Goal: Task Accomplishment & Management: Manage account settings

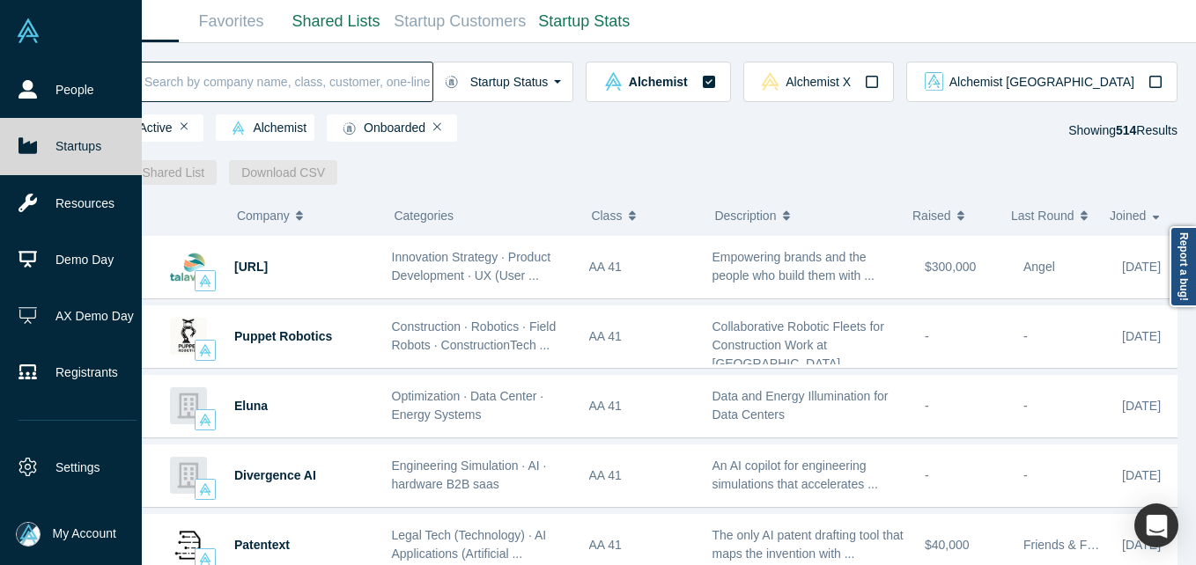
click at [49, 55] on link at bounding box center [71, 31] width 142 height 62
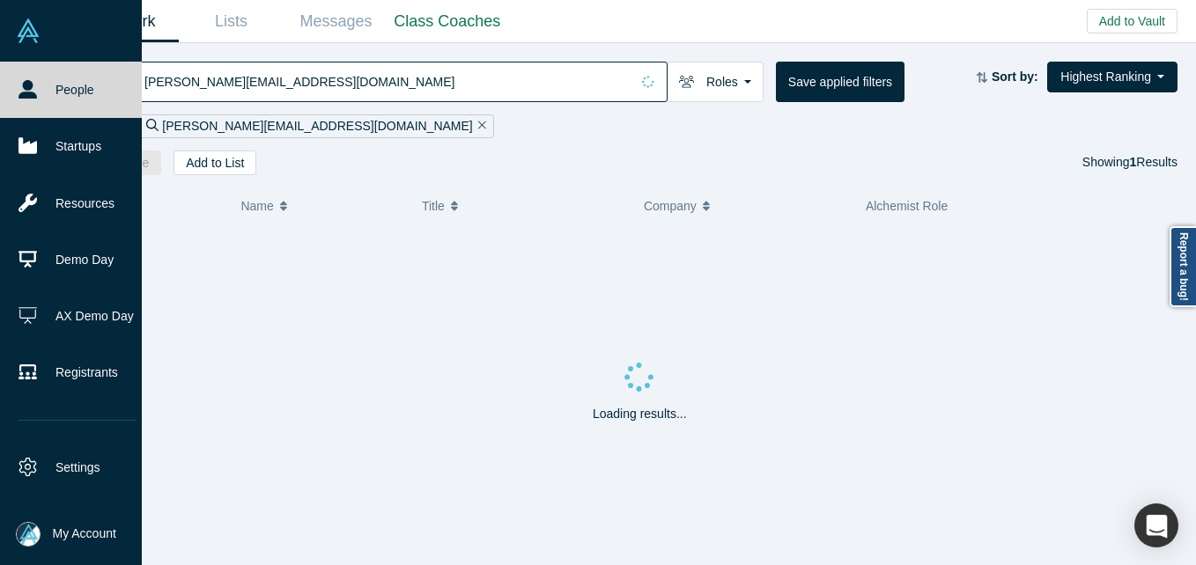
drag, startPoint x: 68, startPoint y: 89, endPoint x: 200, endPoint y: 75, distance: 132.9
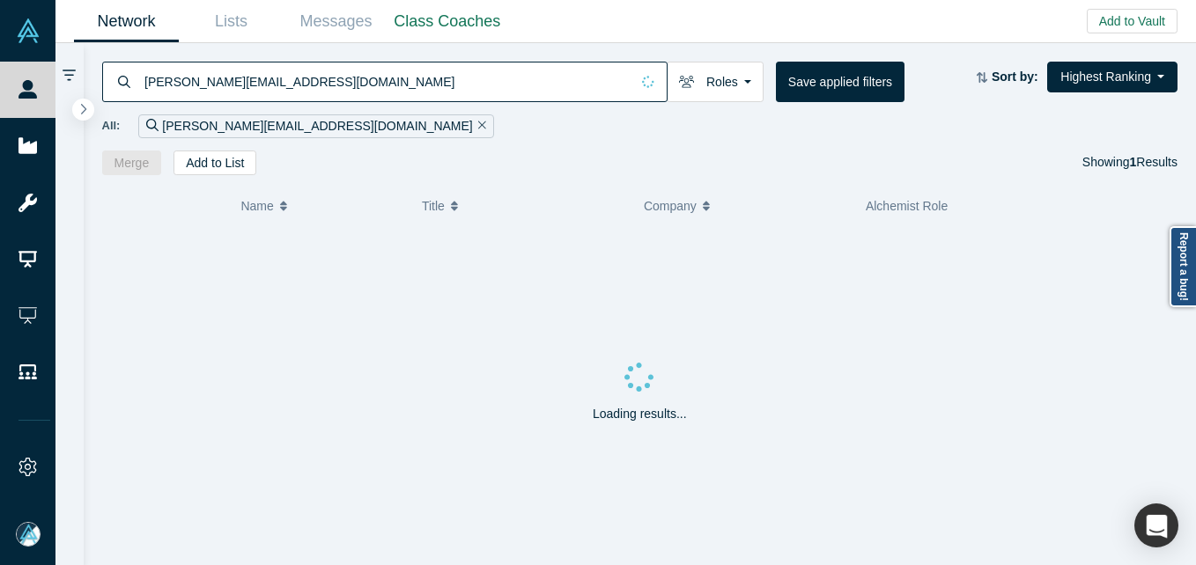
click at [68, 91] on link "People" at bounding box center [34, 90] width 69 height 56
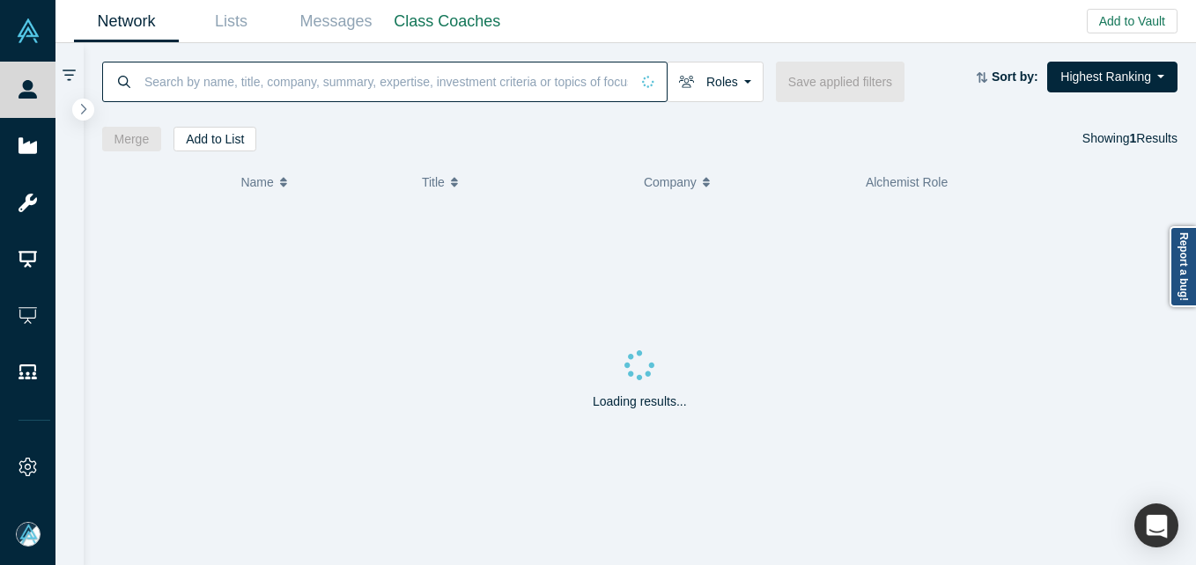
click at [280, 75] on input at bounding box center [386, 81] width 487 height 41
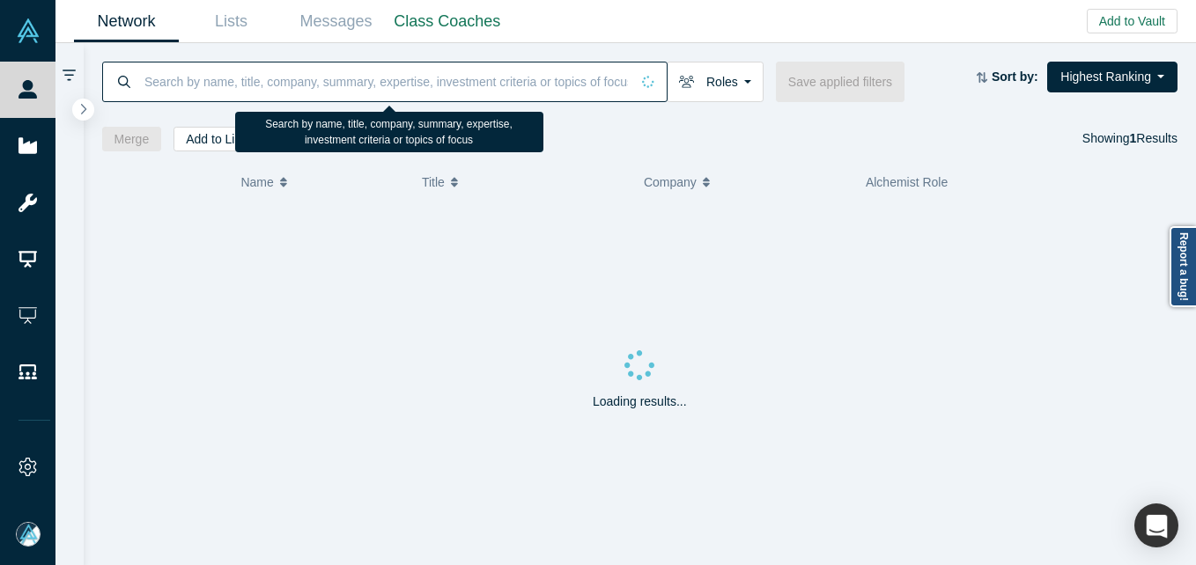
paste input "[PERSON_NAME]"
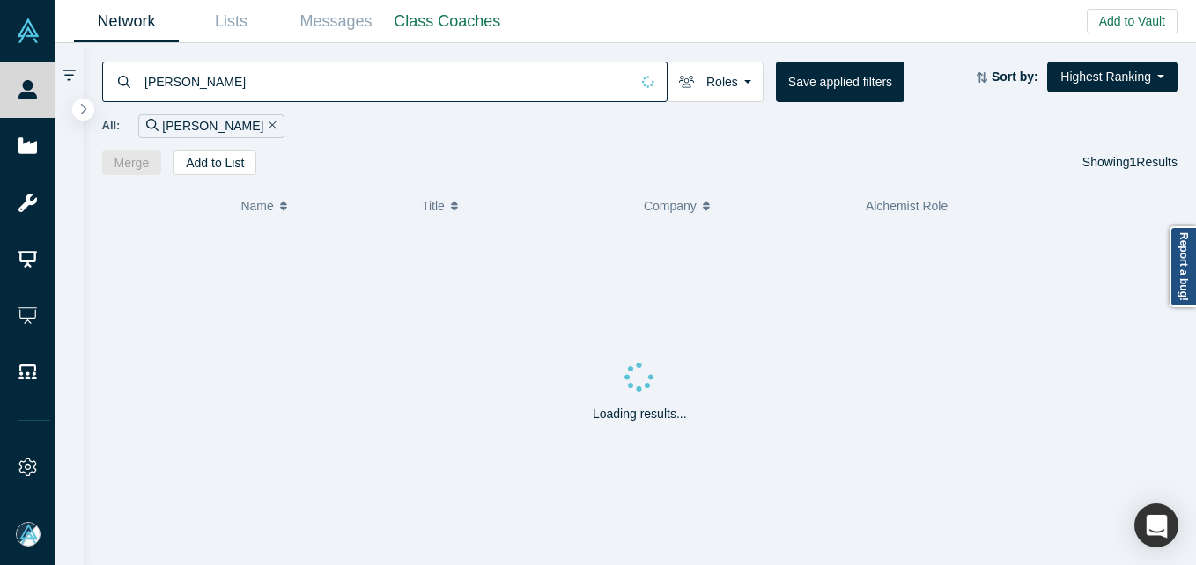
type input "[PERSON_NAME]"
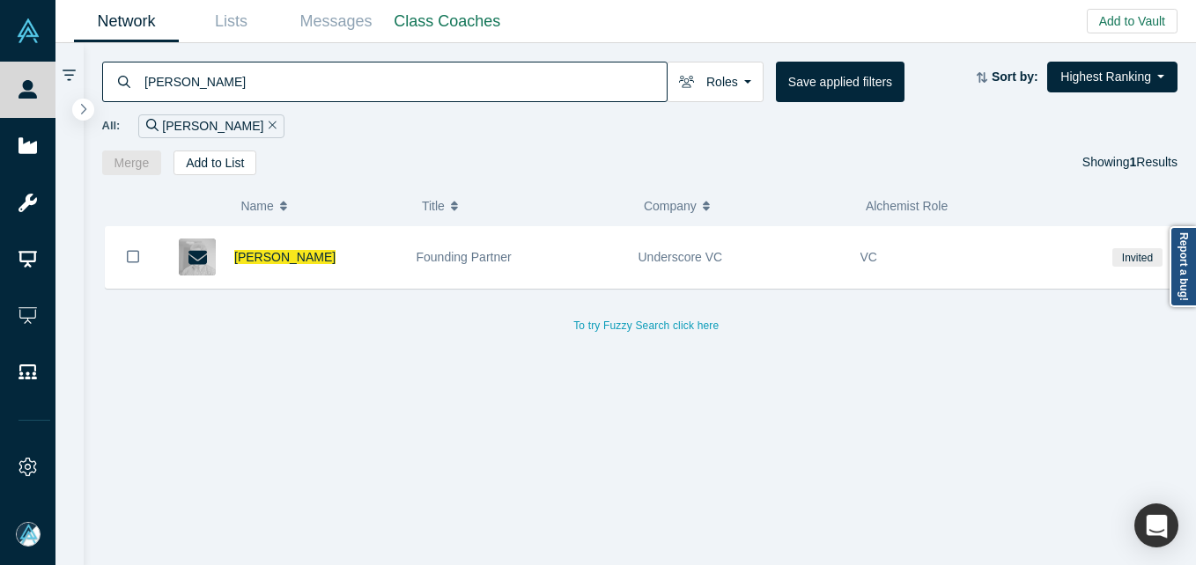
drag, startPoint x: 282, startPoint y: 240, endPoint x: 457, endPoint y: 193, distance: 181.4
click at [282, 240] on div "[PERSON_NAME]" at bounding box center [316, 257] width 164 height 61
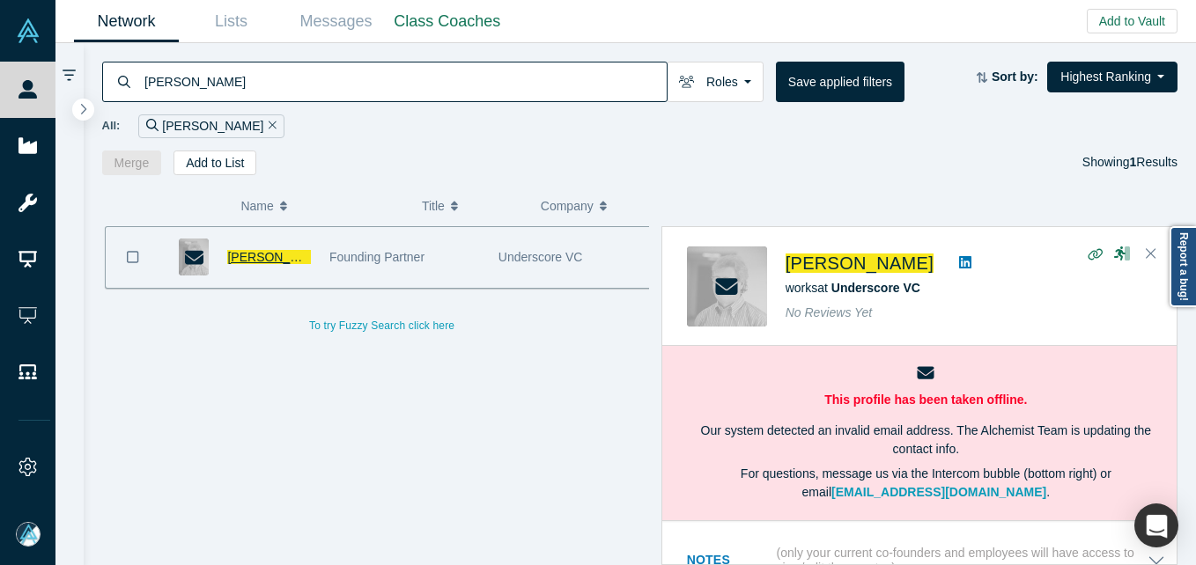
click at [260, 261] on span "[PERSON_NAME]" at bounding box center [277, 257] width 101 height 14
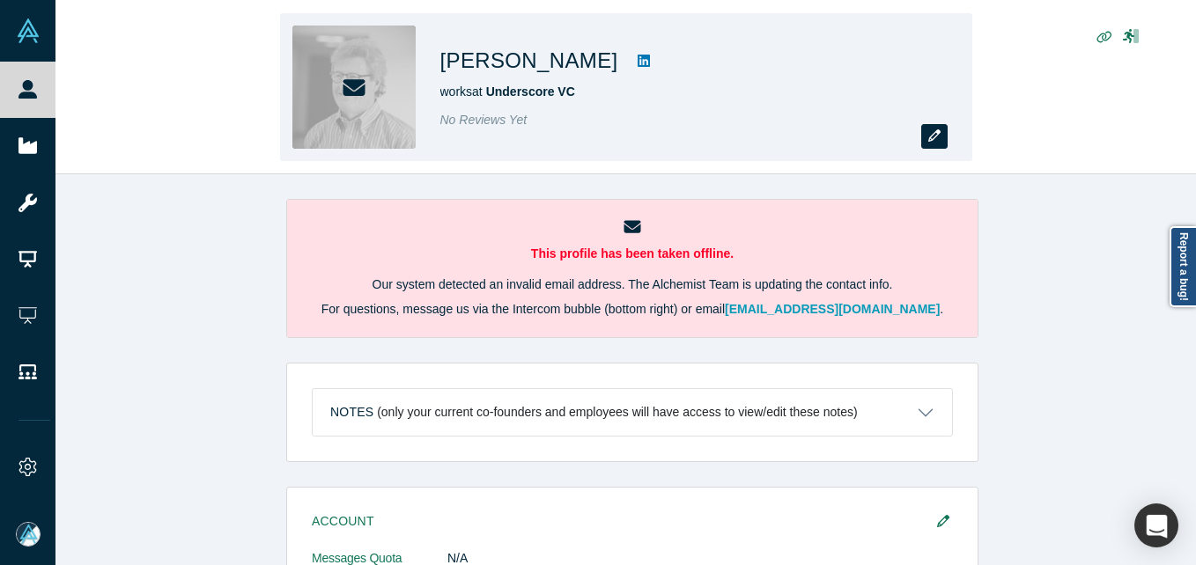
click at [946, 136] on button "button" at bounding box center [934, 136] width 26 height 25
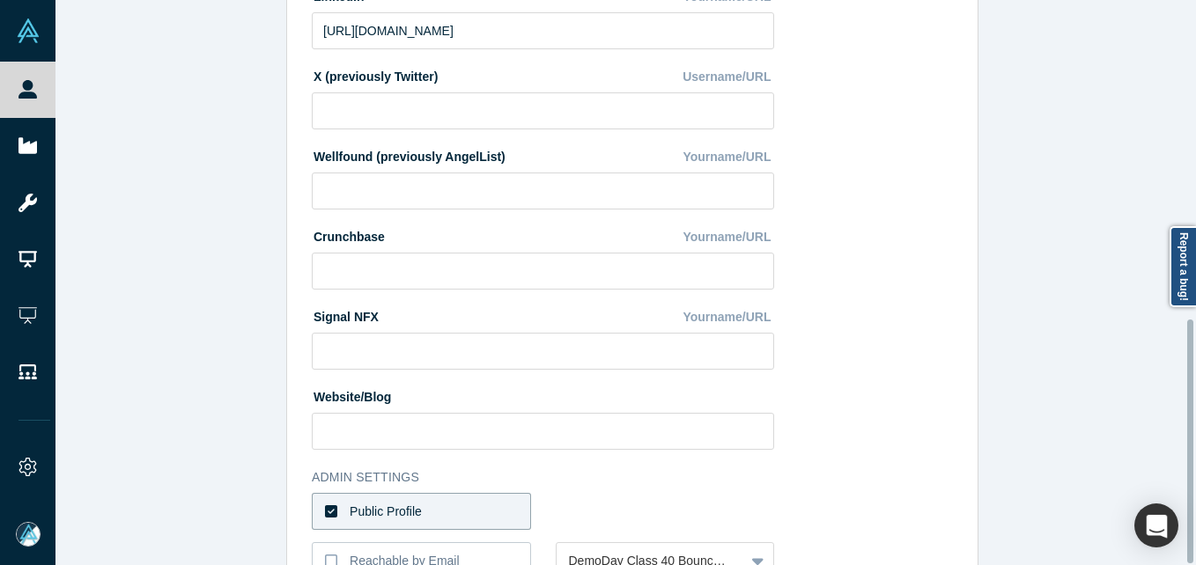
scroll to position [741, 0]
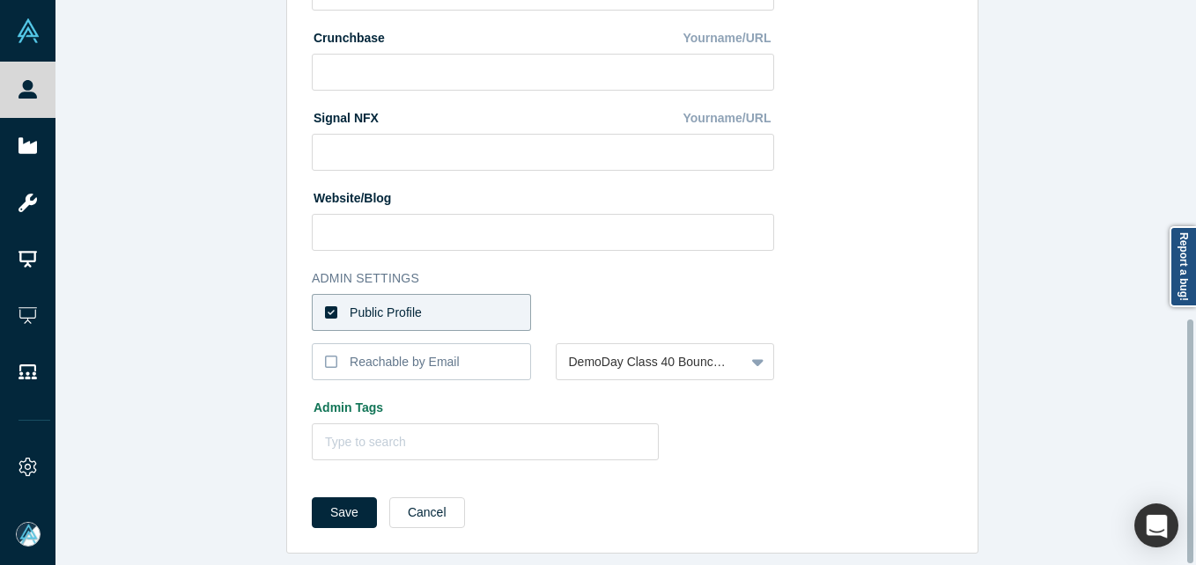
click at [505, 295] on label "Public Profile" at bounding box center [421, 312] width 219 height 37
click at [0, 0] on input "Public Profile" at bounding box center [0, 0] width 0 height 0
click at [614, 302] on div at bounding box center [651, 313] width 164 height 22
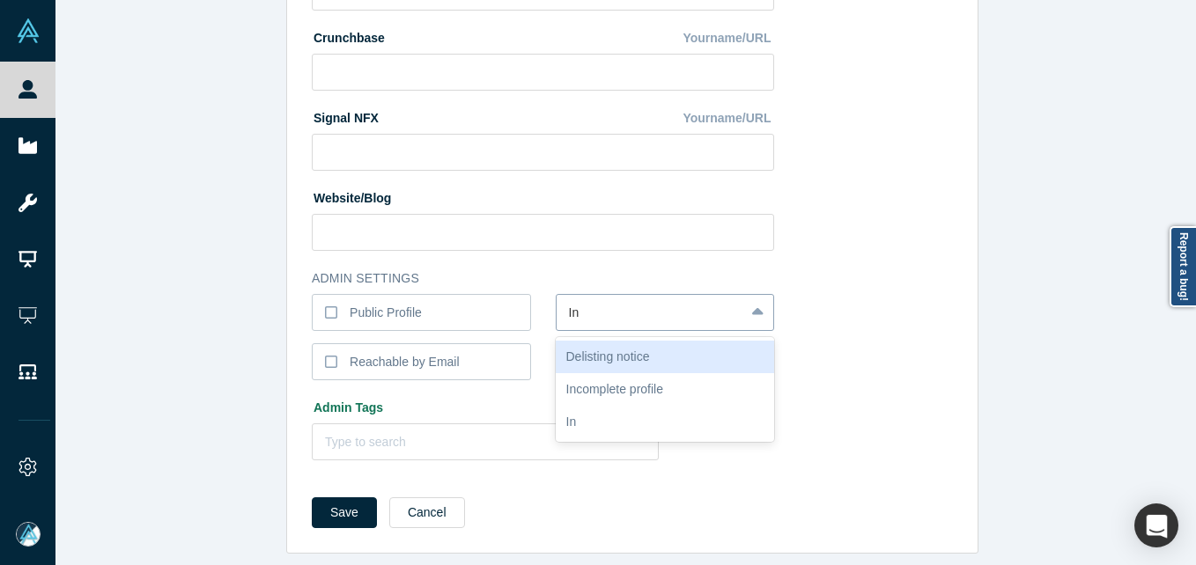
type input "I"
type input "Bounced Email"
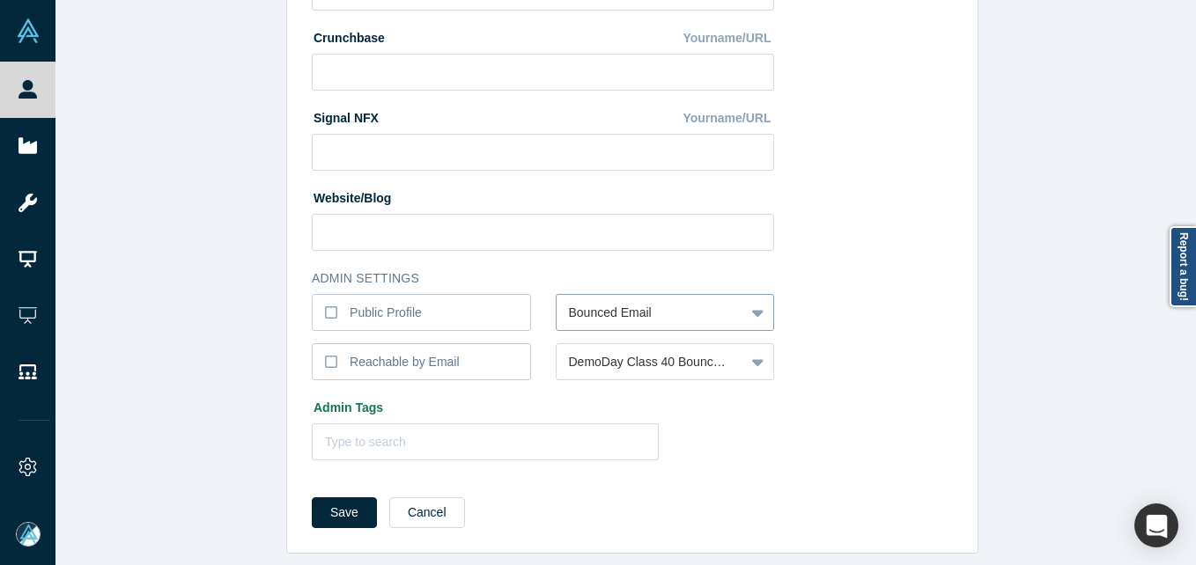
click at [312, 498] on button "Save" at bounding box center [344, 513] width 65 height 31
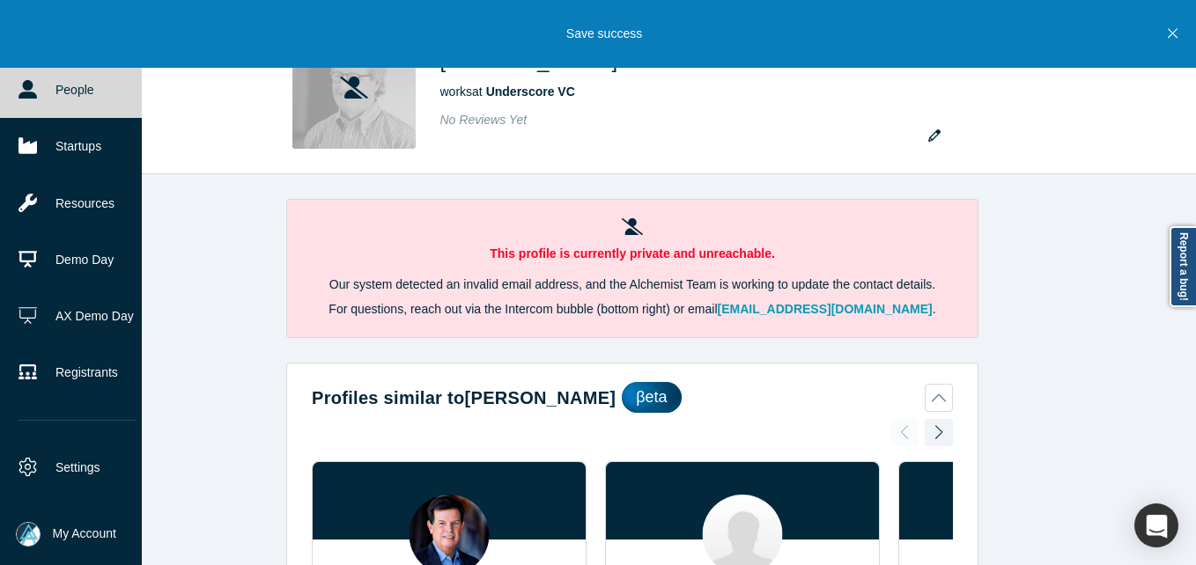
click at [20, 91] on icon at bounding box center [27, 89] width 18 height 18
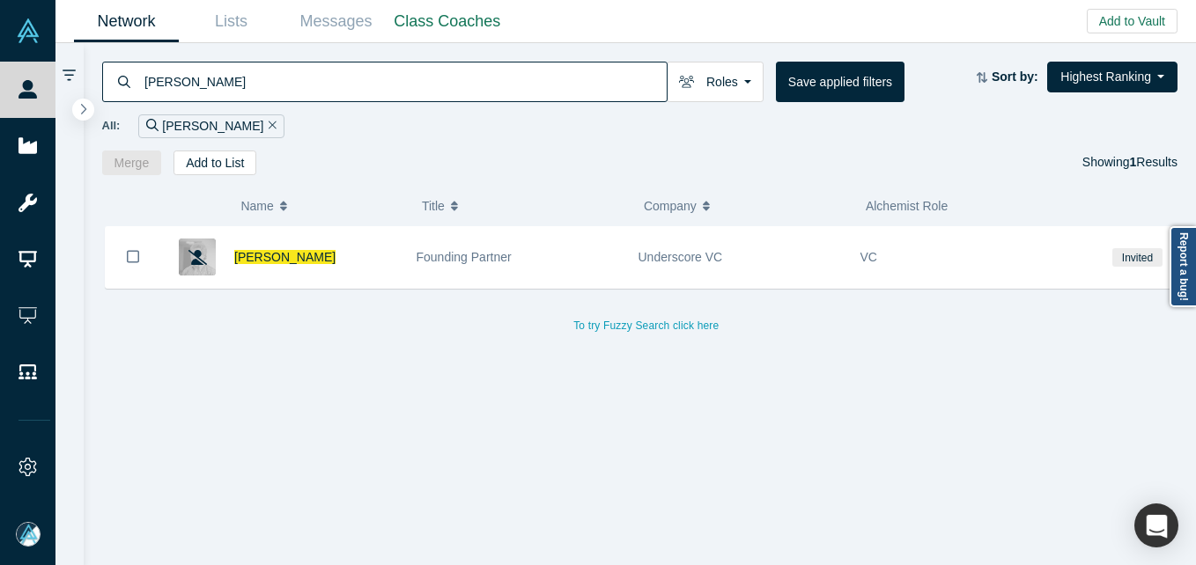
click at [296, 81] on input "[PERSON_NAME]" at bounding box center [405, 81] width 524 height 41
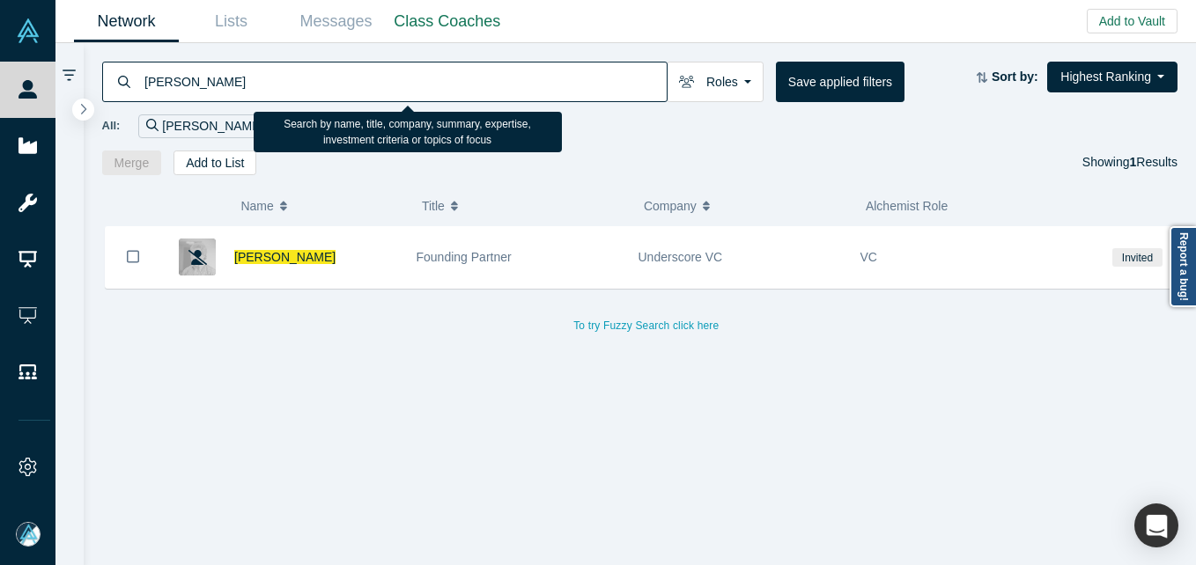
click at [296, 81] on input "[PERSON_NAME]" at bounding box center [405, 81] width 524 height 41
paste input "[PERSON_NAME]"
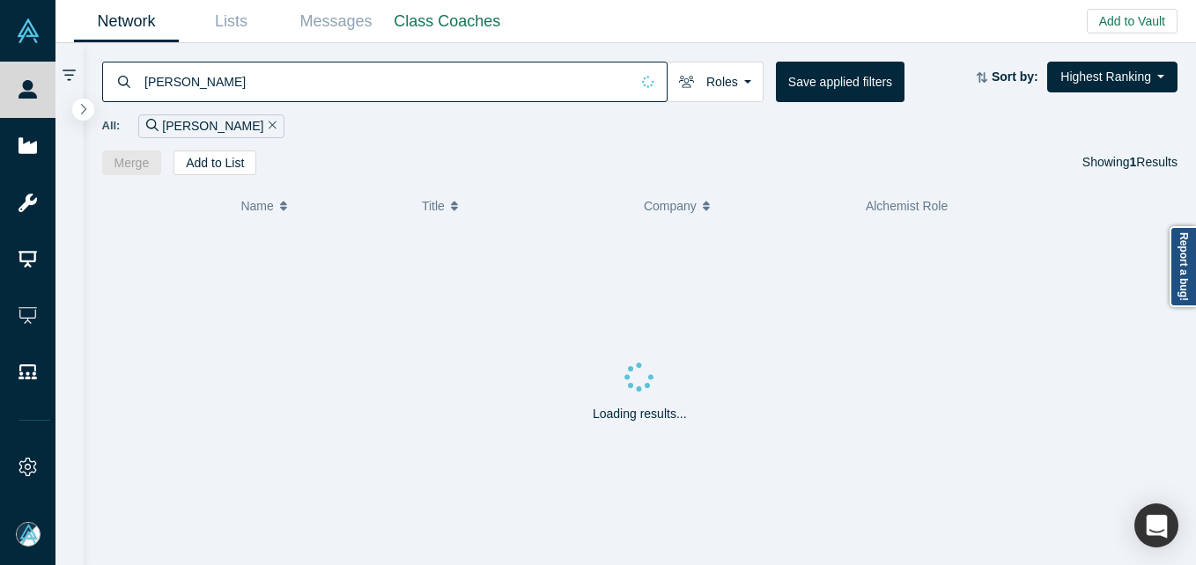
type input "[PERSON_NAME]"
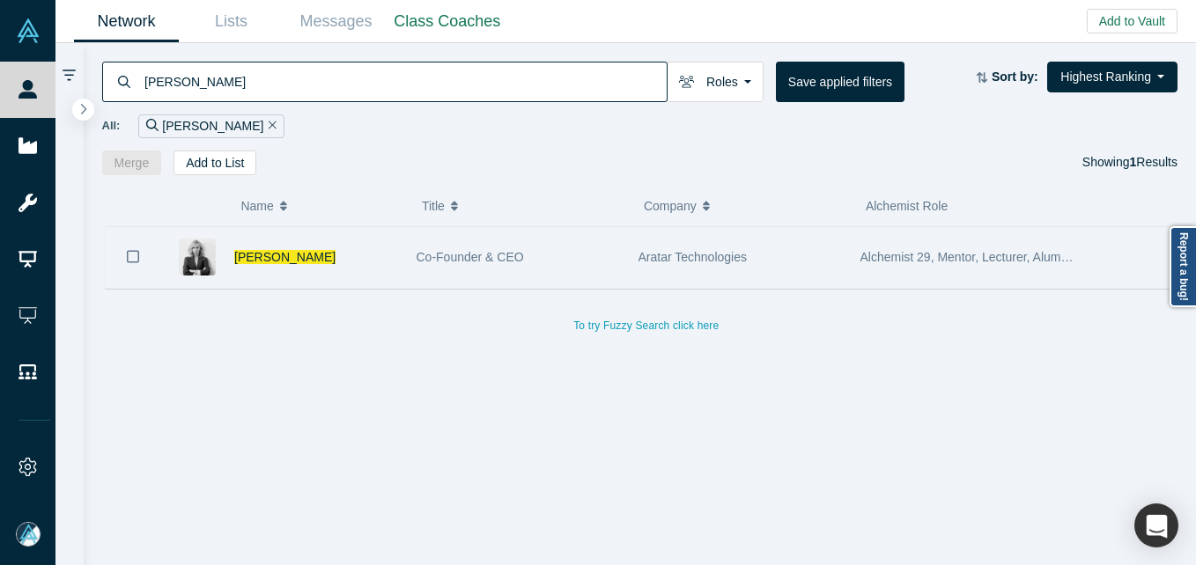
click at [374, 273] on div "[PERSON_NAME]" at bounding box center [316, 257] width 164 height 61
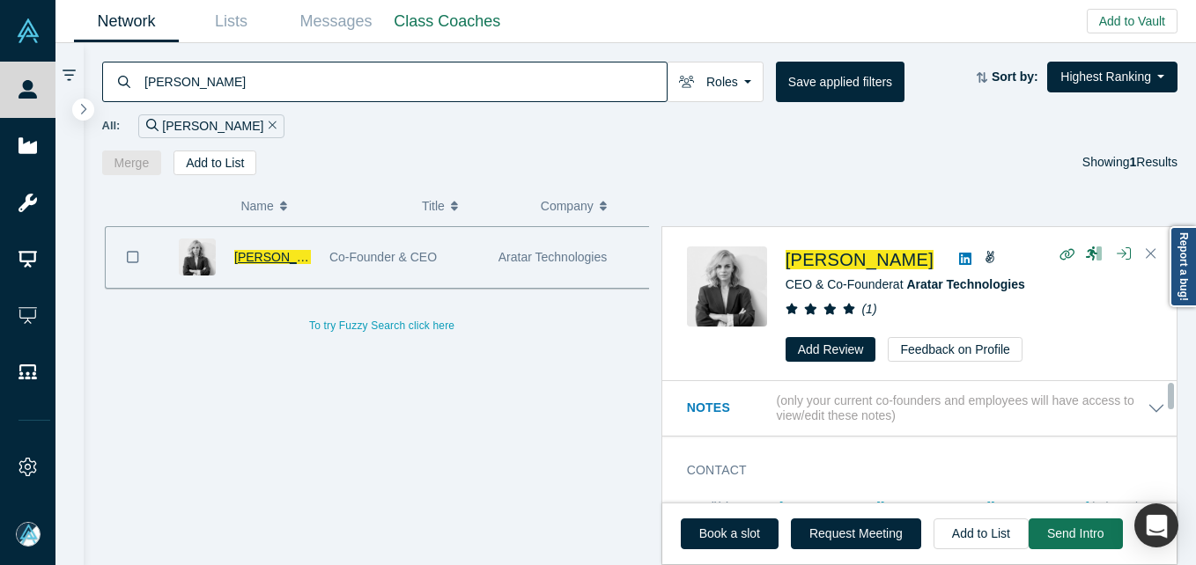
click at [274, 259] on span "[PERSON_NAME]" at bounding box center [284, 257] width 101 height 14
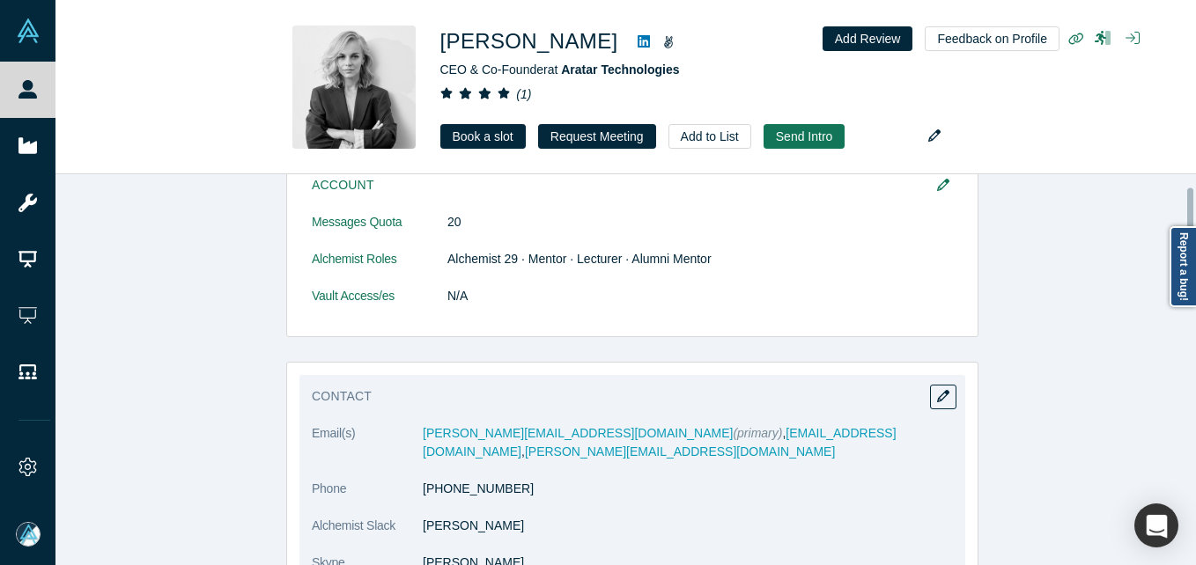
scroll to position [176, 0]
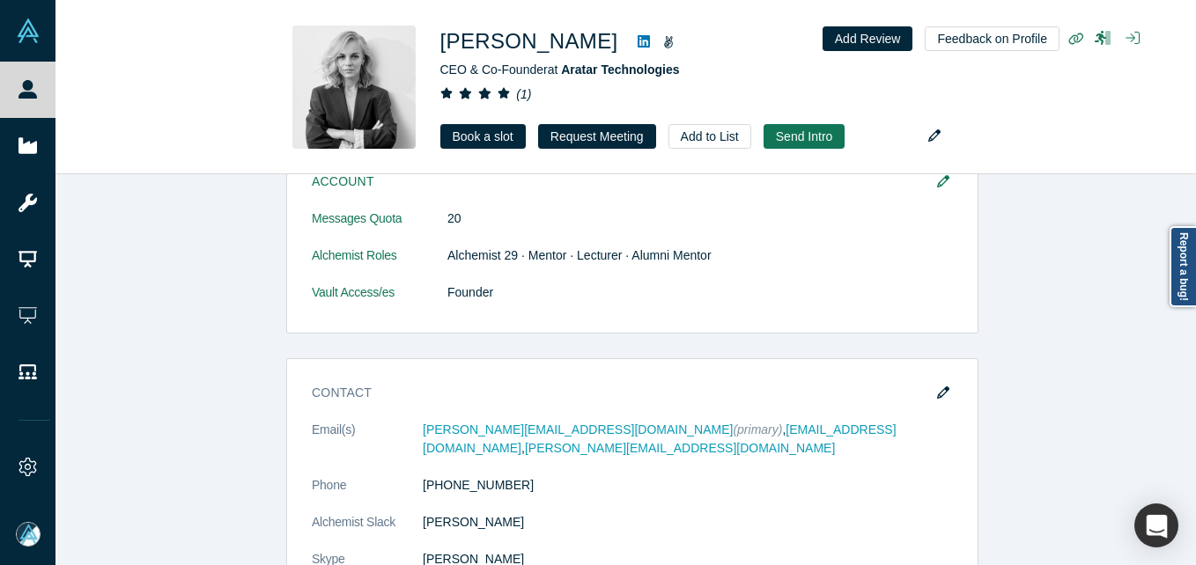
click at [935, 387] on button "button" at bounding box center [943, 393] width 26 height 25
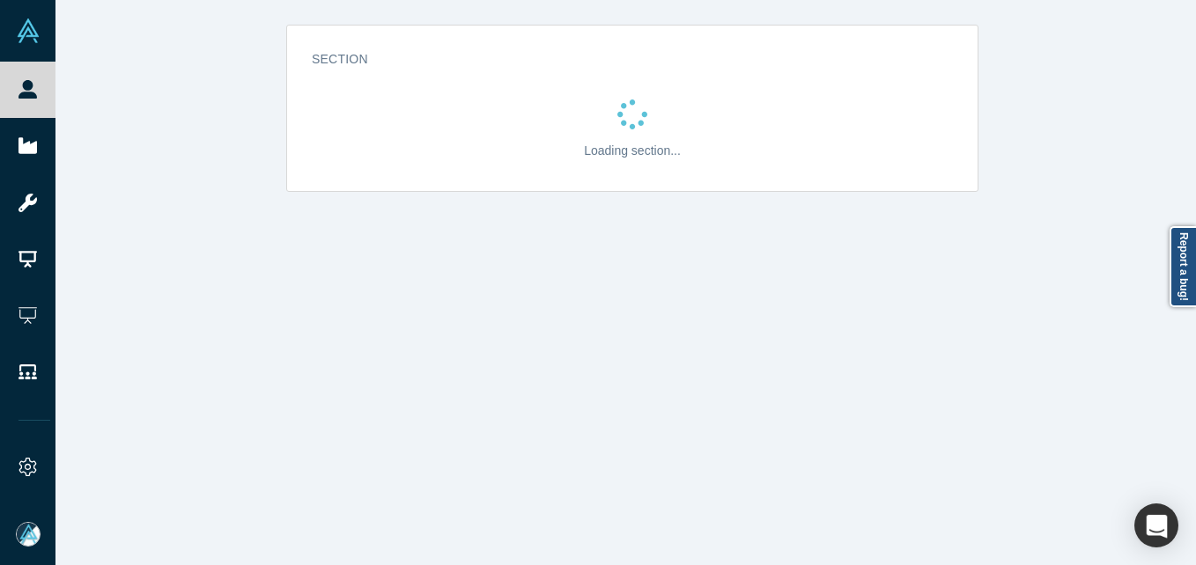
scroll to position [0, 0]
select select "US"
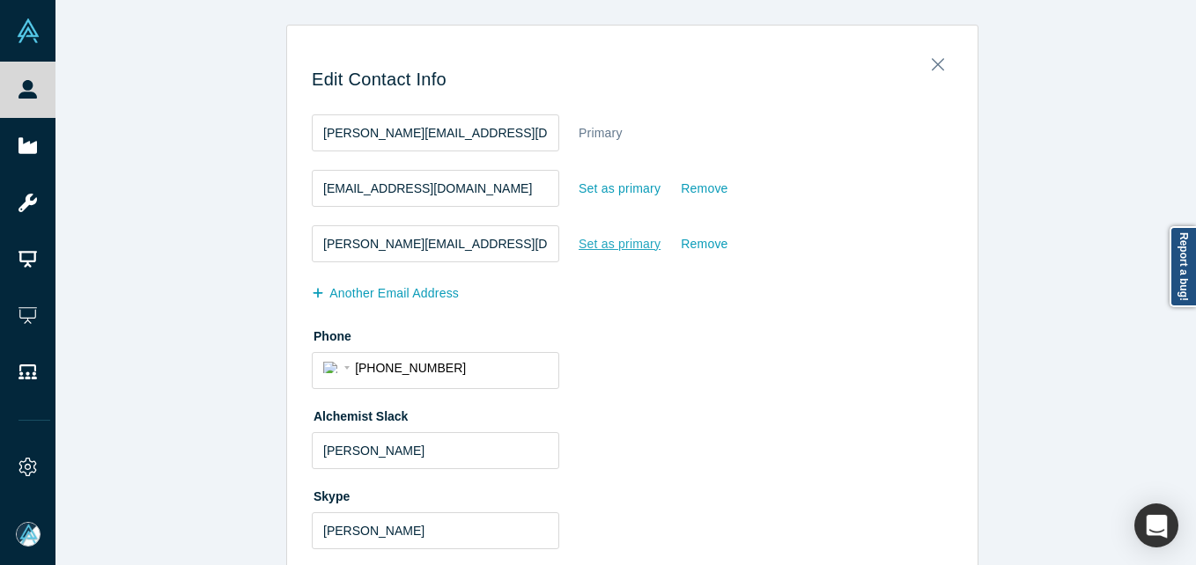
click at [600, 247] on div "Set as primary" at bounding box center [620, 244] width 84 height 31
click at [0, 0] on input "Set as primary" at bounding box center [0, 0] width 0 height 0
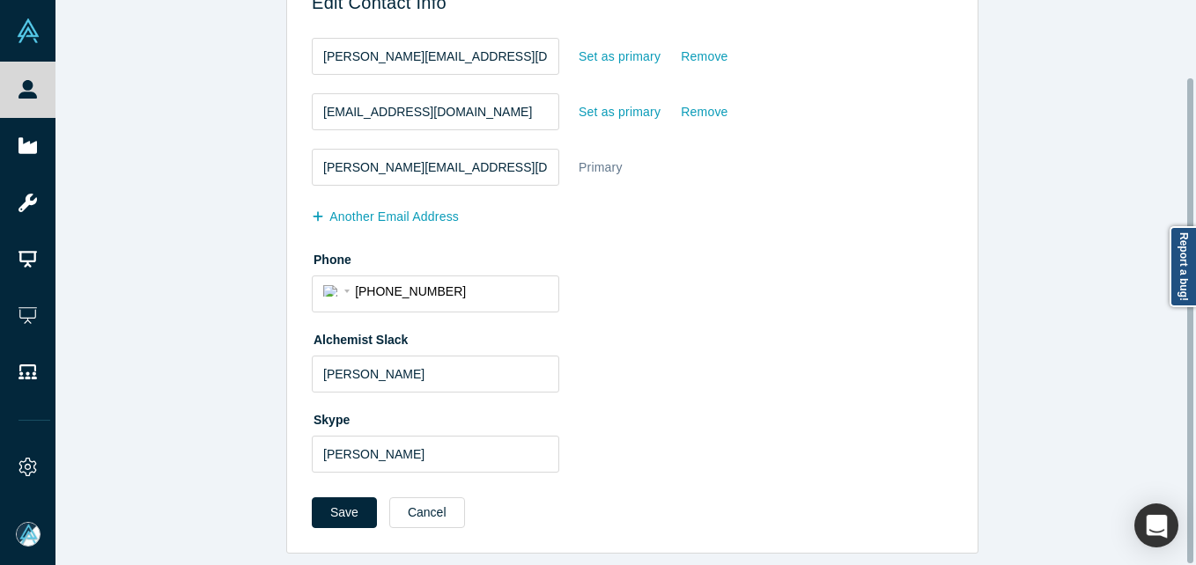
scroll to position [90, 0]
click at [324, 498] on button "Save" at bounding box center [344, 513] width 65 height 31
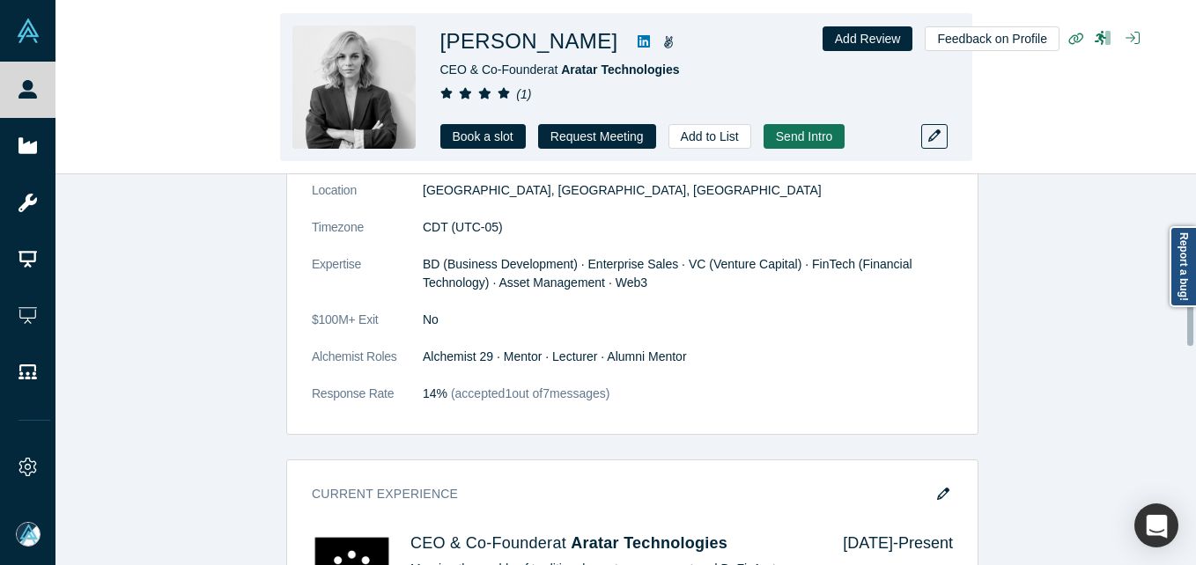
scroll to position [705, 0]
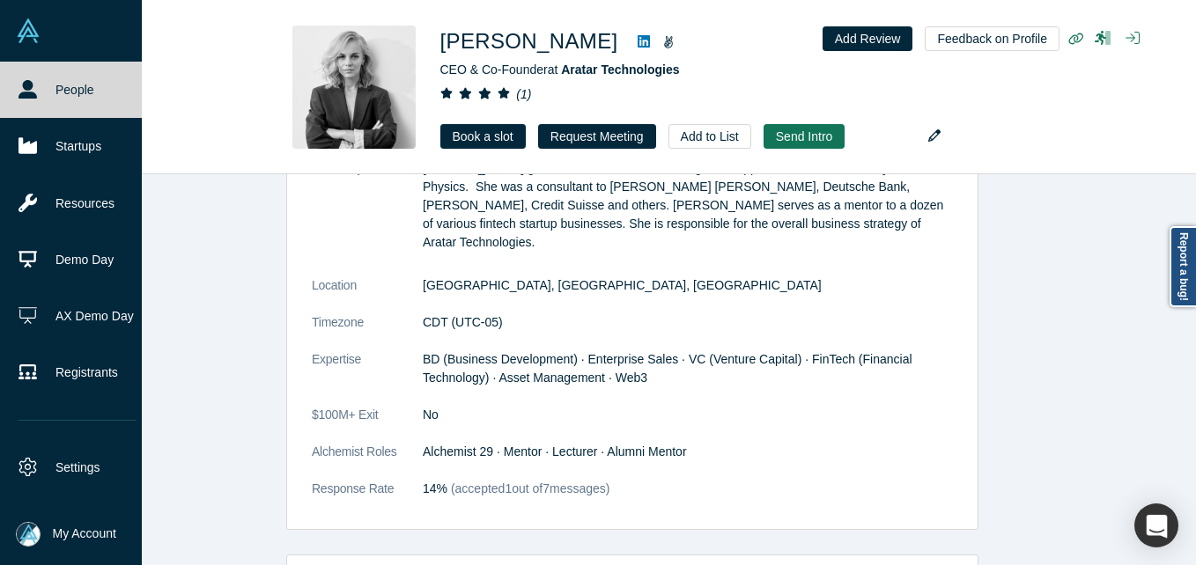
click at [53, 97] on link "People" at bounding box center [77, 90] width 155 height 56
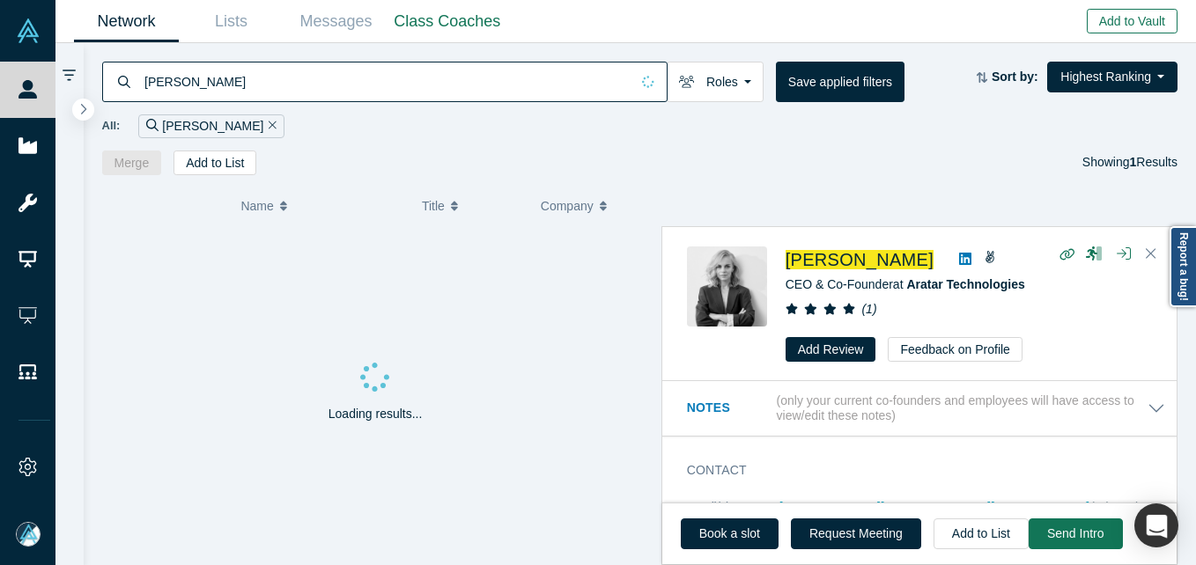
click at [1130, 11] on button "Add to Vault" at bounding box center [1132, 21] width 91 height 25
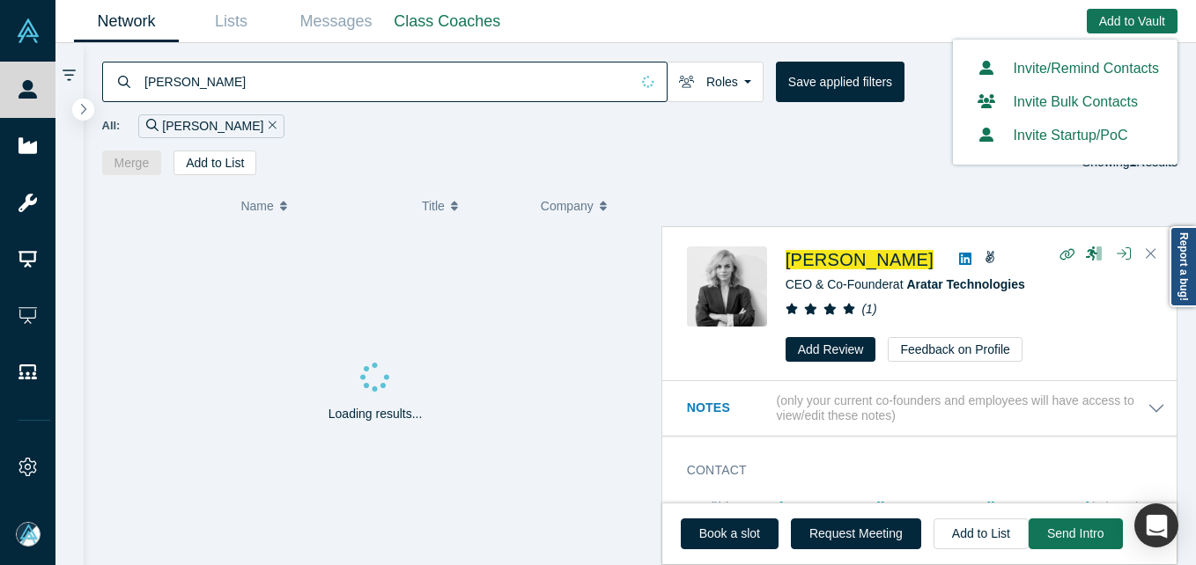
click at [1009, 76] on link "Invite/Remind Contacts" at bounding box center [1065, 68] width 188 height 15
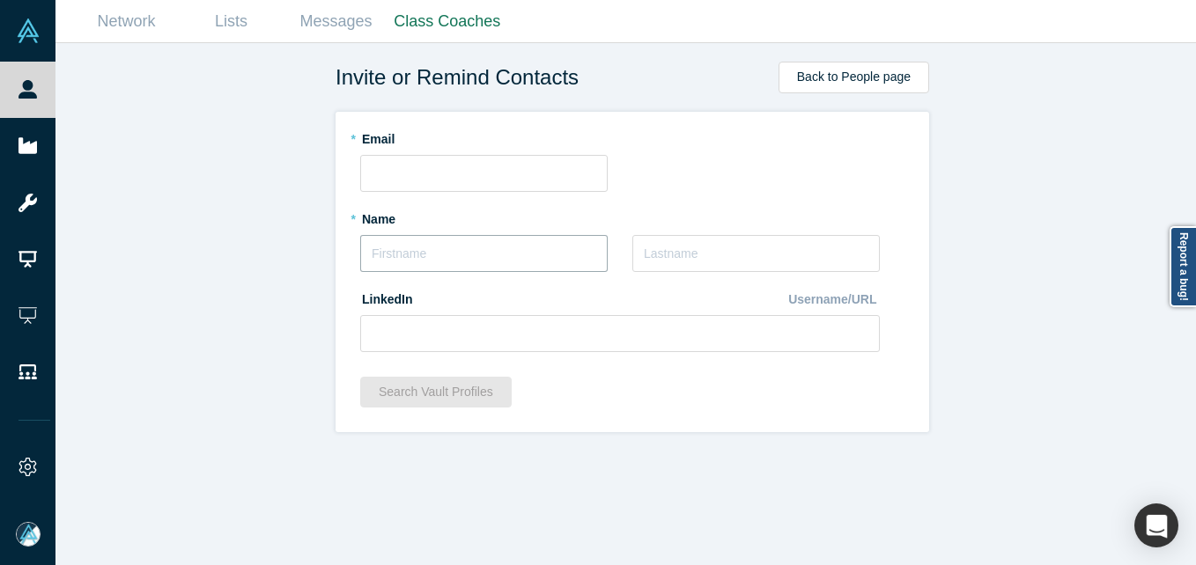
drag, startPoint x: 447, startPoint y: 255, endPoint x: 462, endPoint y: 241, distance: 21.2
click at [447, 255] on input "text" at bounding box center [483, 253] width 247 height 37
paste input "[PERSON_NAME]"
click at [377, 255] on input "[PERSON_NAME]" at bounding box center [483, 253] width 247 height 37
drag, startPoint x: 406, startPoint y: 250, endPoint x: 506, endPoint y: 268, distance: 101.1
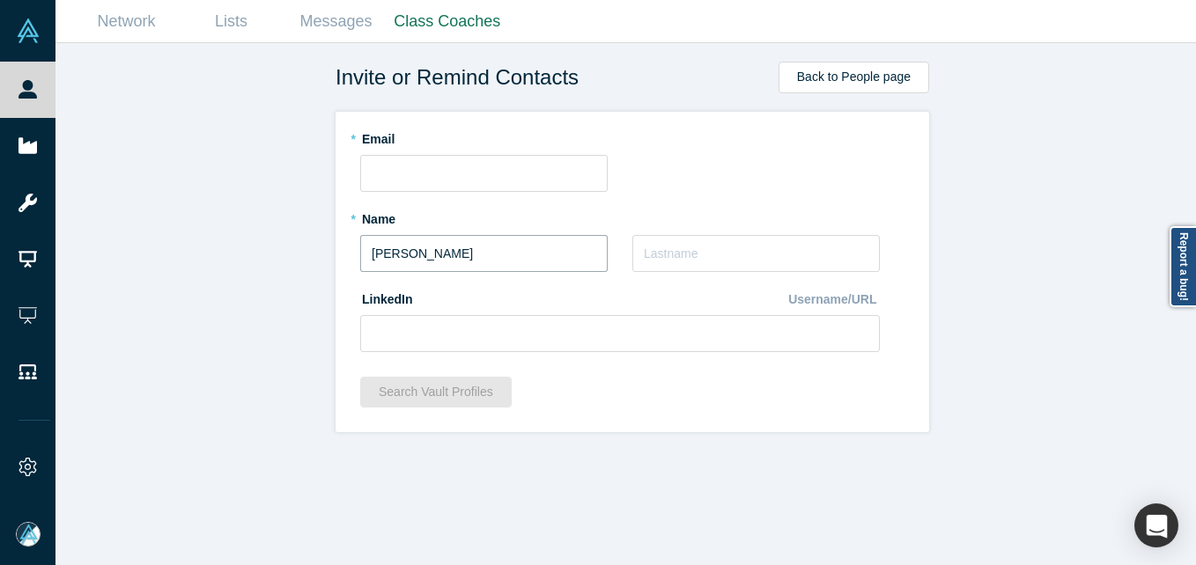
click at [506, 268] on input "[PERSON_NAME]" at bounding box center [483, 253] width 247 height 37
type input "[PERSON_NAME]"
paste input "Ortolani"
type input "Ortolani"
drag, startPoint x: 412, startPoint y: 302, endPoint x: 403, endPoint y: 339, distance: 38.0
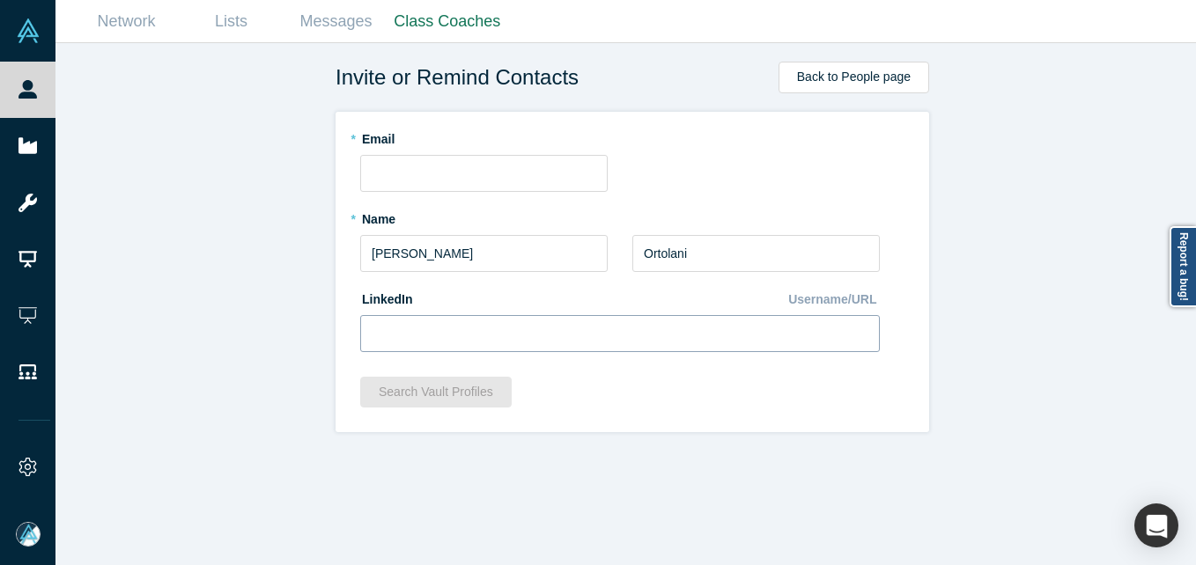
click at [406, 329] on div "LinkedIn Username/URL" at bounding box center [620, 318] width 520 height 68
click at [405, 339] on input at bounding box center [620, 333] width 520 height 37
paste input "[URL][DOMAIN_NAME]"
type input "[URL][DOMAIN_NAME]"
click at [456, 164] on input "text" at bounding box center [483, 173] width 247 height 37
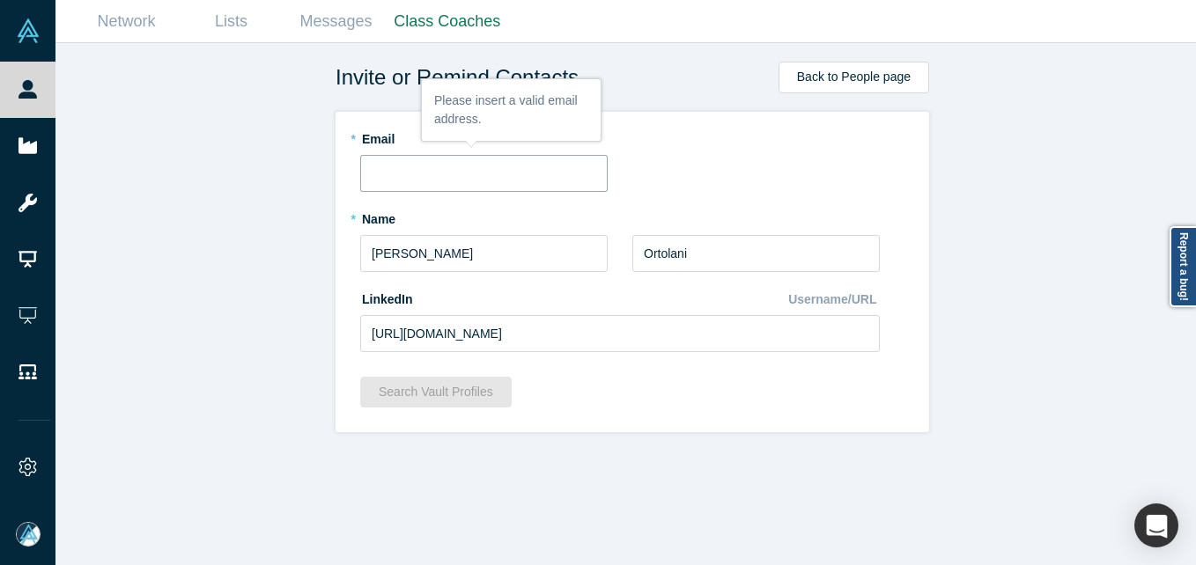
paste input "[PERSON_NAME][EMAIL_ADDRESS][DOMAIN_NAME]"
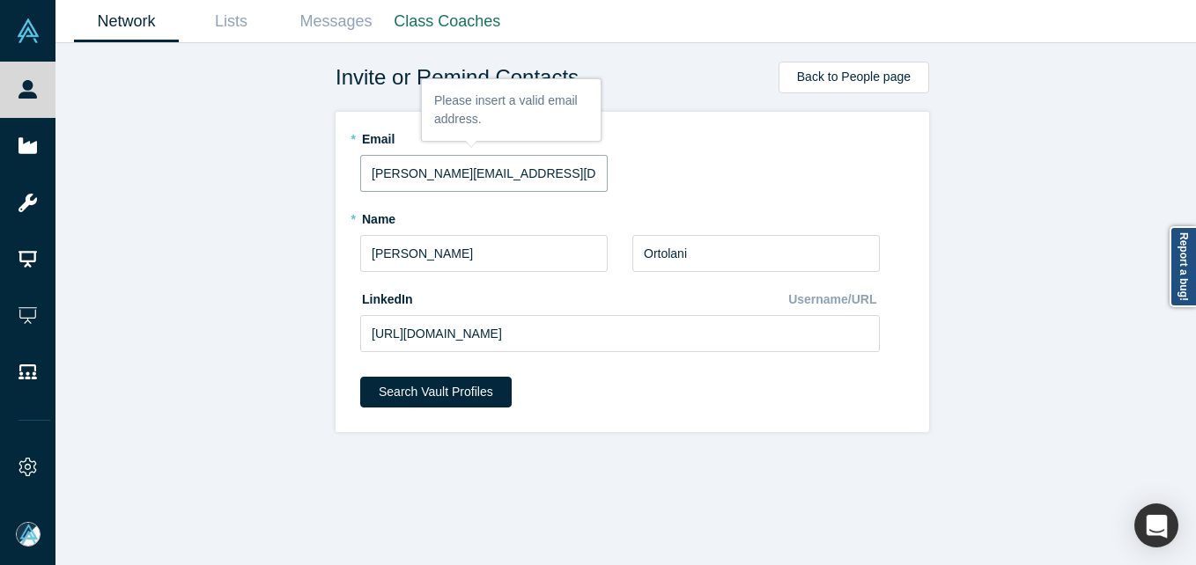
type input "[PERSON_NAME][EMAIL_ADDRESS][DOMAIN_NAME]"
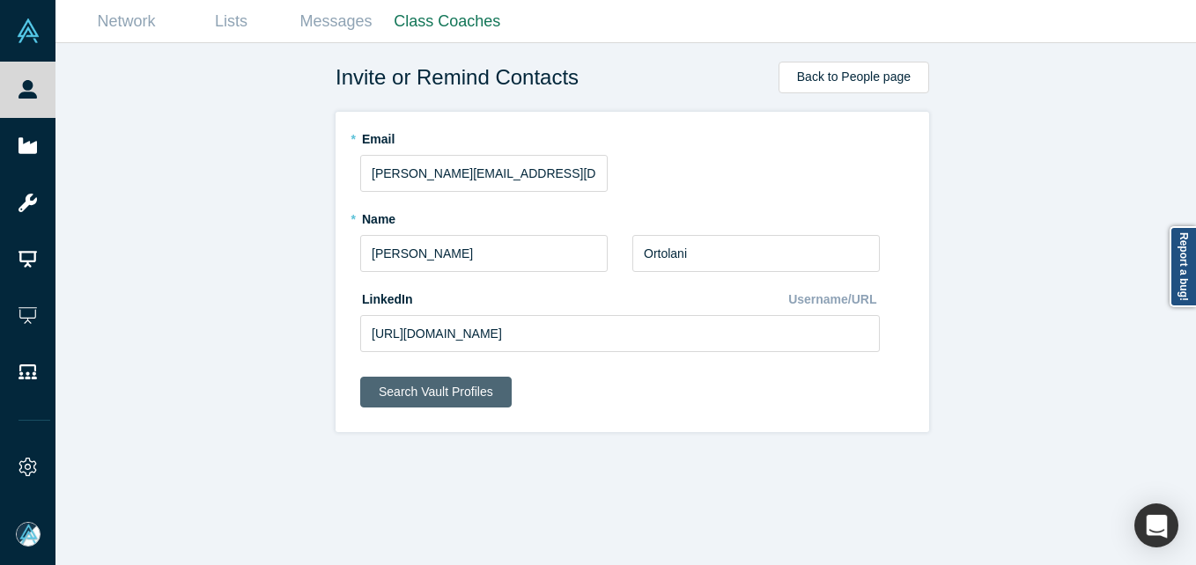
click at [410, 393] on button "Search Vault Profiles" at bounding box center [435, 392] width 151 height 31
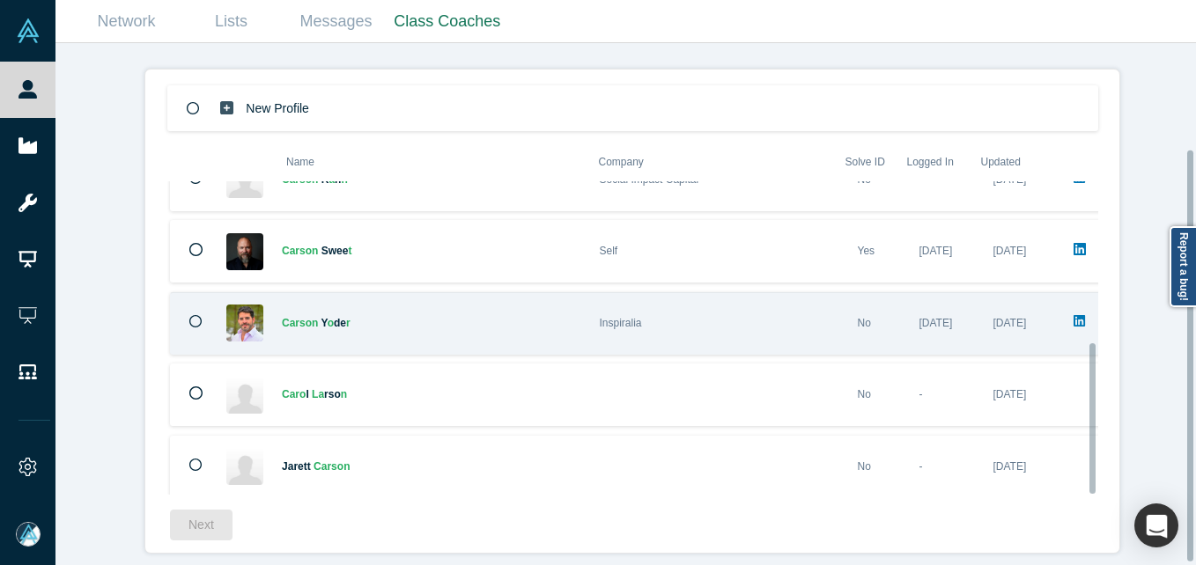
scroll to position [137, 0]
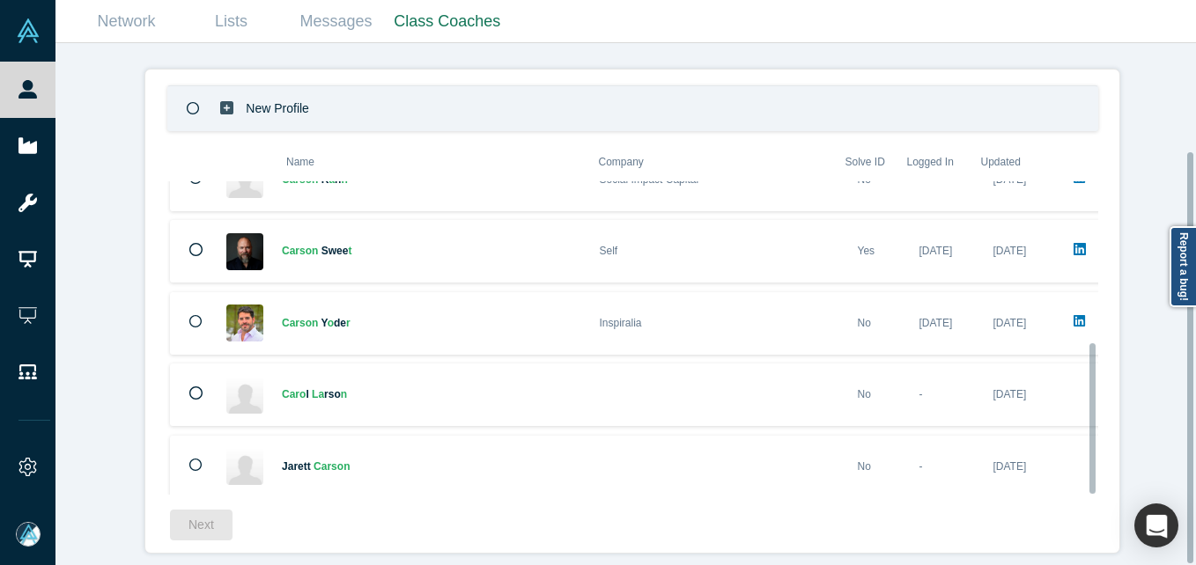
click at [276, 99] on p "New Profile" at bounding box center [277, 108] width 63 height 61
click at [203, 510] on button "Next" at bounding box center [201, 525] width 63 height 31
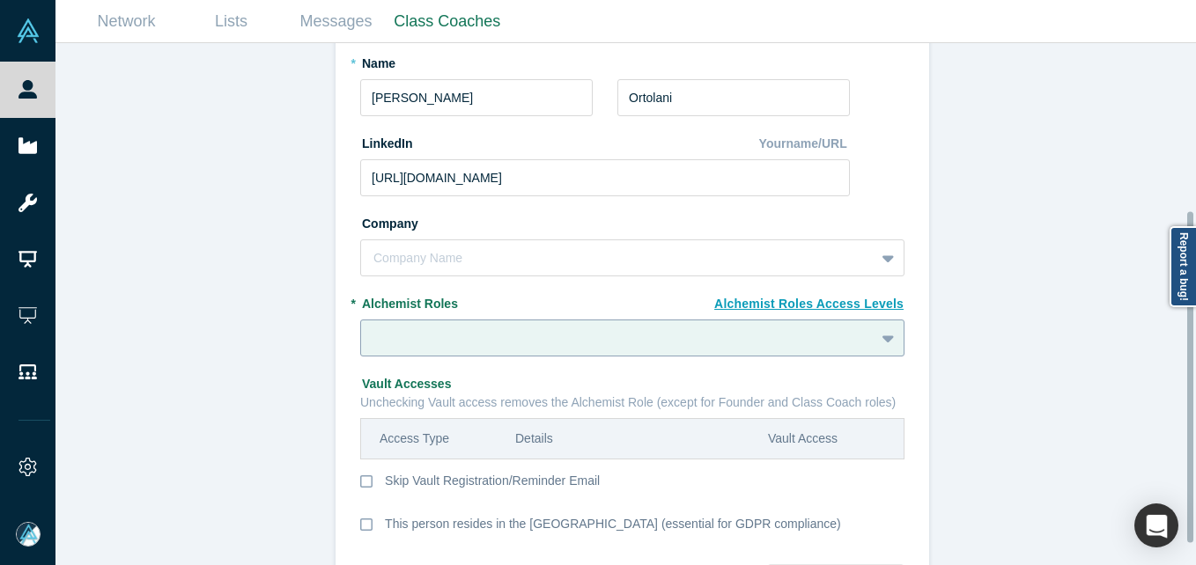
scroll to position [264, 0]
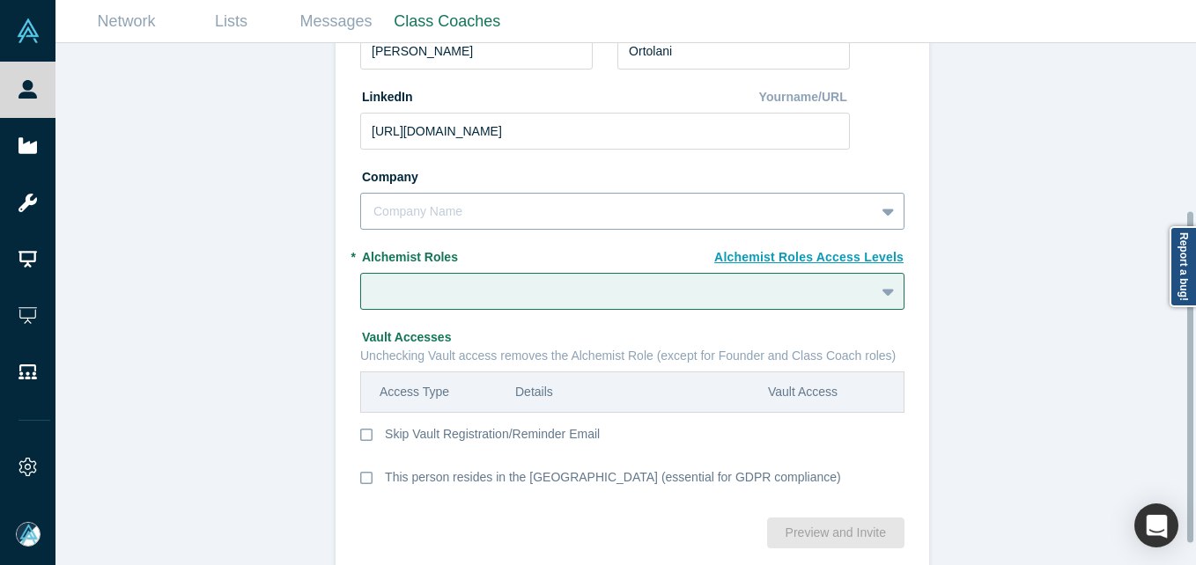
drag, startPoint x: 441, startPoint y: 203, endPoint x: 431, endPoint y: 201, distance: 10.9
click at [441, 203] on div at bounding box center [617, 212] width 489 height 22
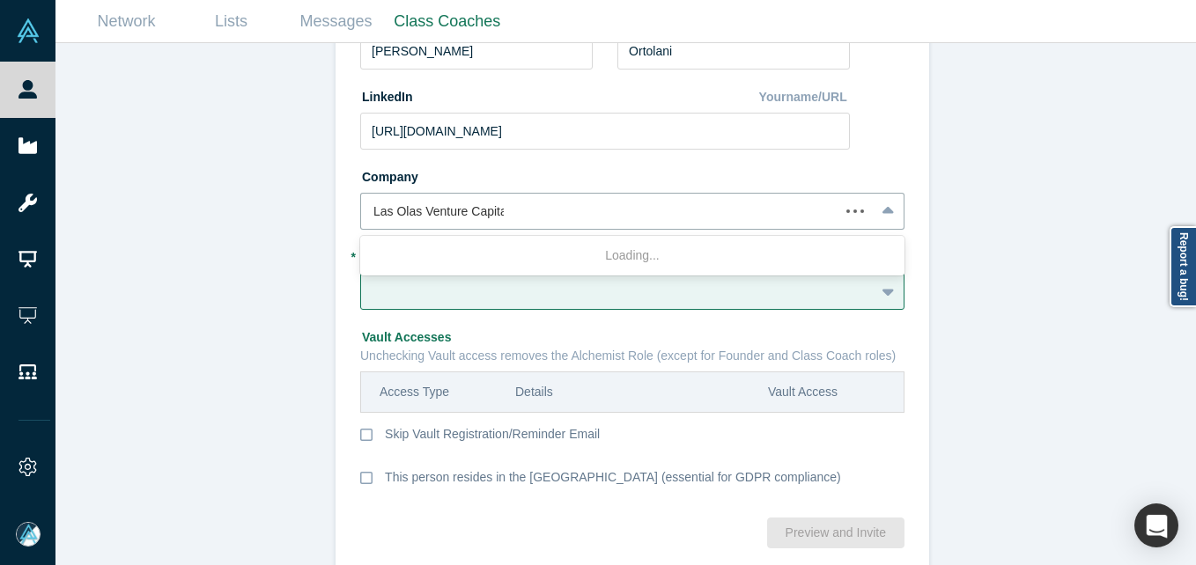
type input "Las Olas Venture Capital"
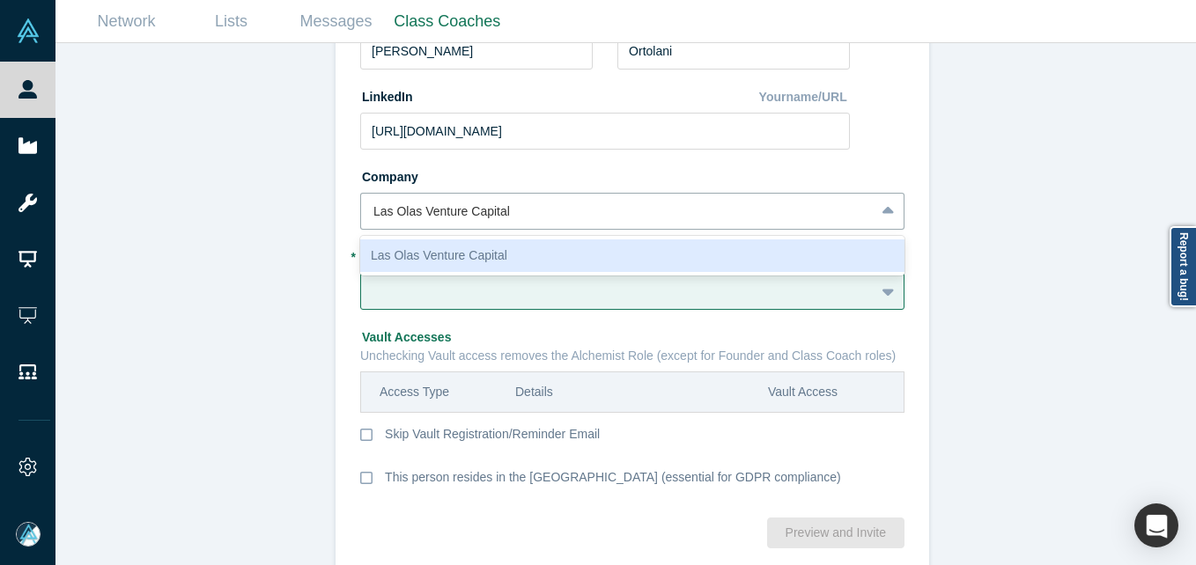
click at [452, 261] on div "Las Olas Venture Capital" at bounding box center [632, 256] width 544 height 33
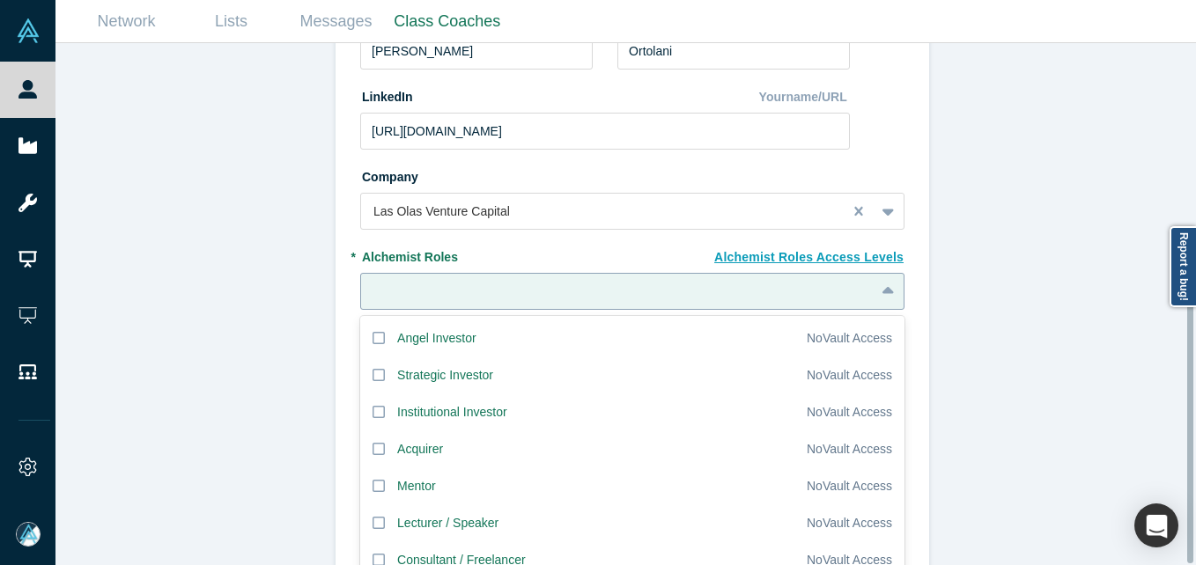
click at [498, 288] on div "20 results available. Use Up and Down to choose options, press Enter to select …" at bounding box center [632, 291] width 544 height 37
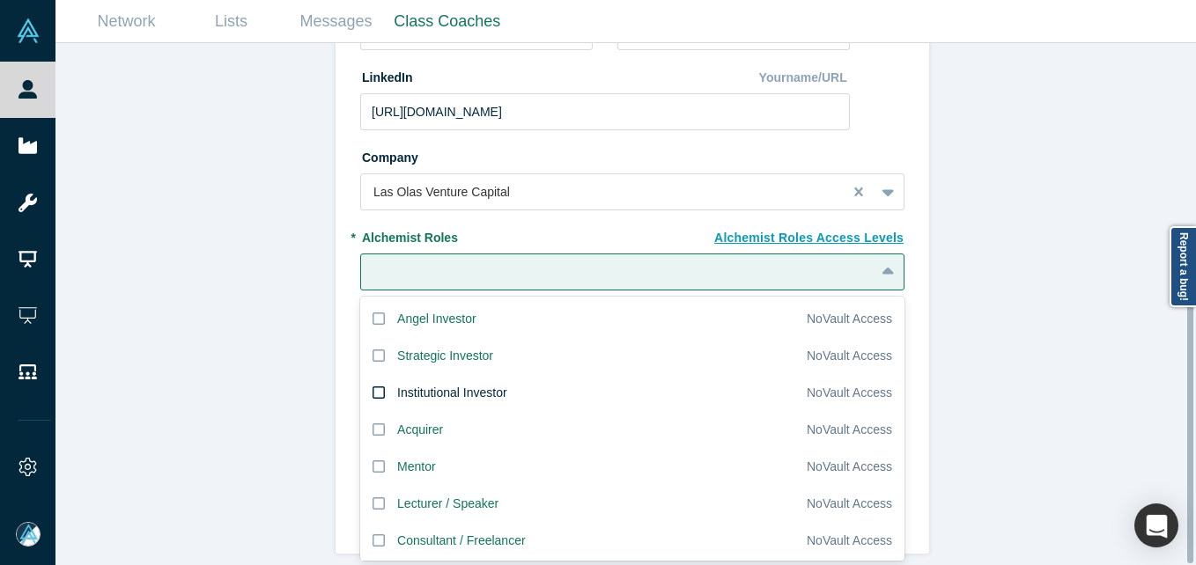
click at [450, 384] on div "Institutional Investor" at bounding box center [452, 393] width 110 height 18
click at [0, 0] on input "Institutional Investor" at bounding box center [0, 0] width 0 height 0
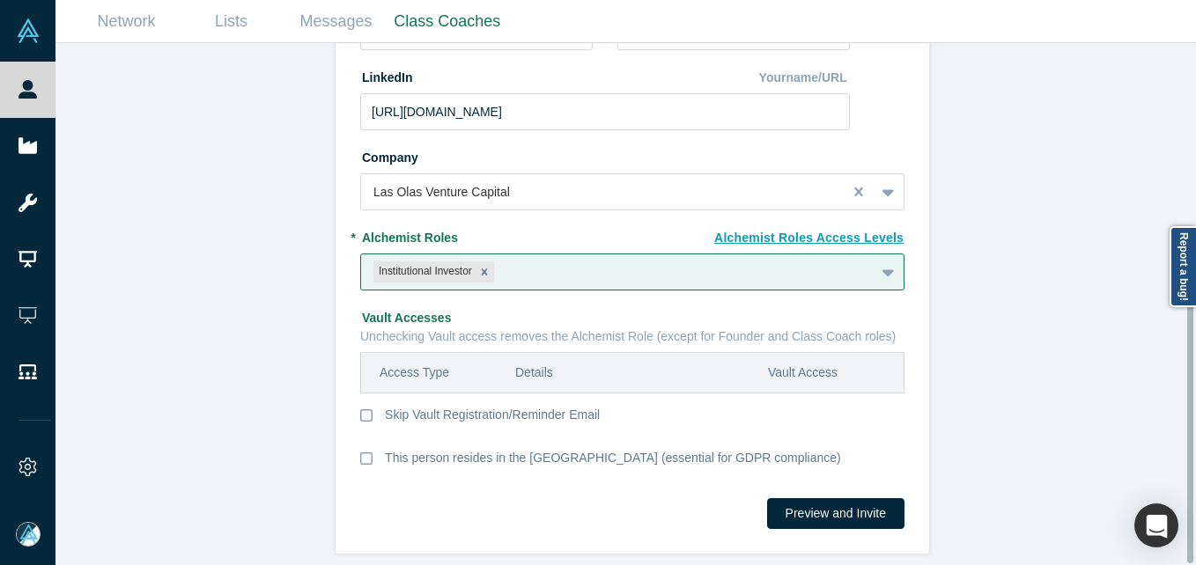
click at [313, 366] on div "Invite or Remind Contacts Back New Profile: [PERSON_NAME] * Email [PERSON_NAME]…" at bounding box center [632, 311] width 1154 height 536
click at [847, 501] on button "Preview and Invite" at bounding box center [835, 514] width 137 height 31
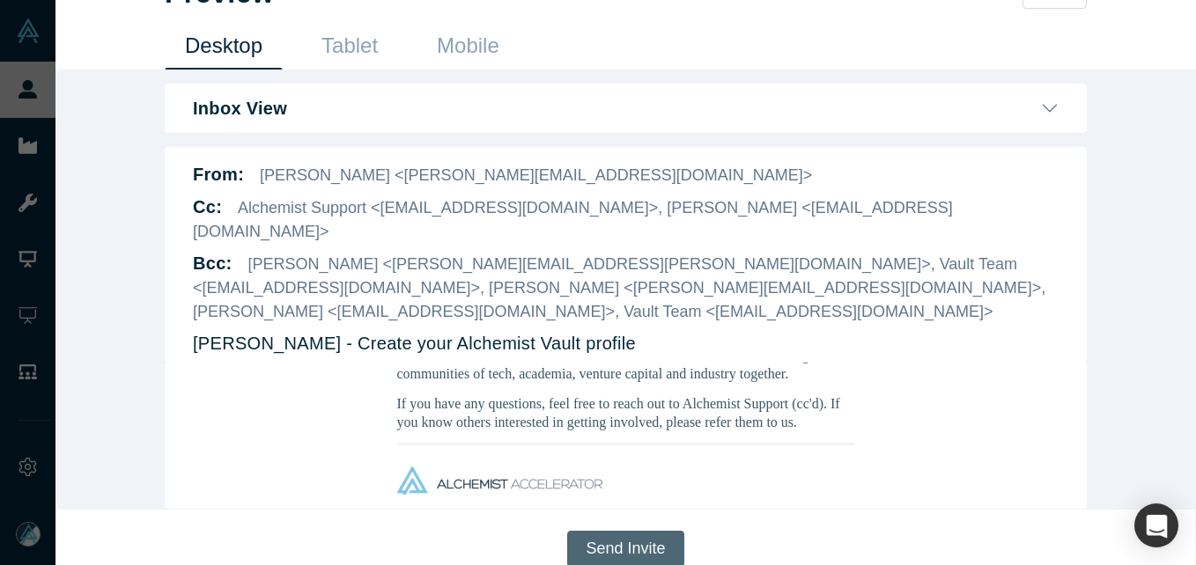
scroll to position [440, 0]
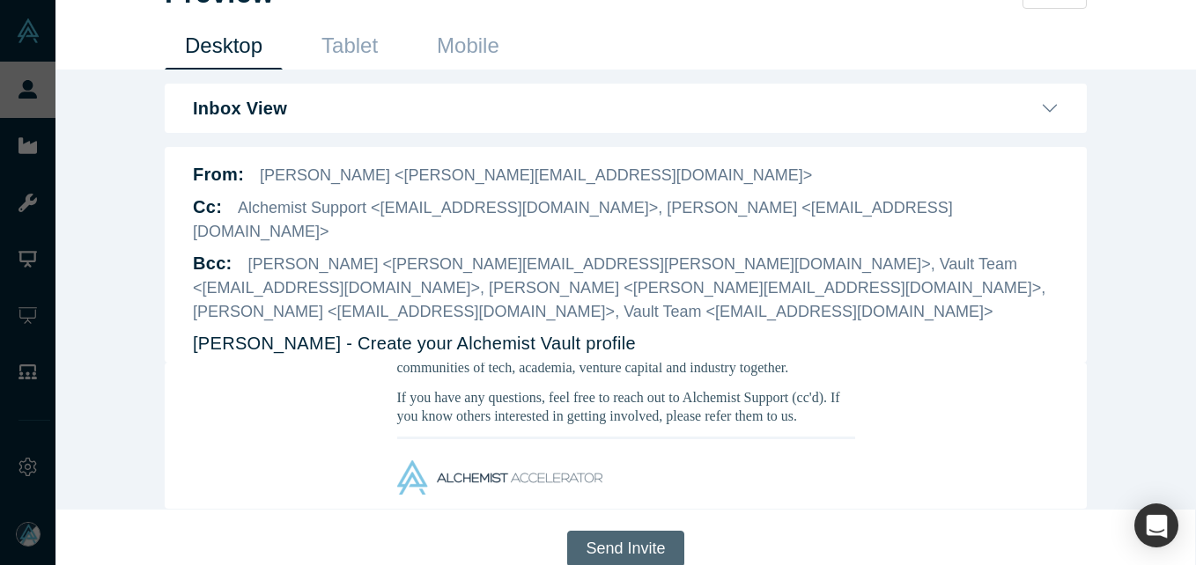
drag, startPoint x: 617, startPoint y: 530, endPoint x: 635, endPoint y: 543, distance: 22.2
click at [617, 531] on button "Send Invite" at bounding box center [625, 549] width 116 height 36
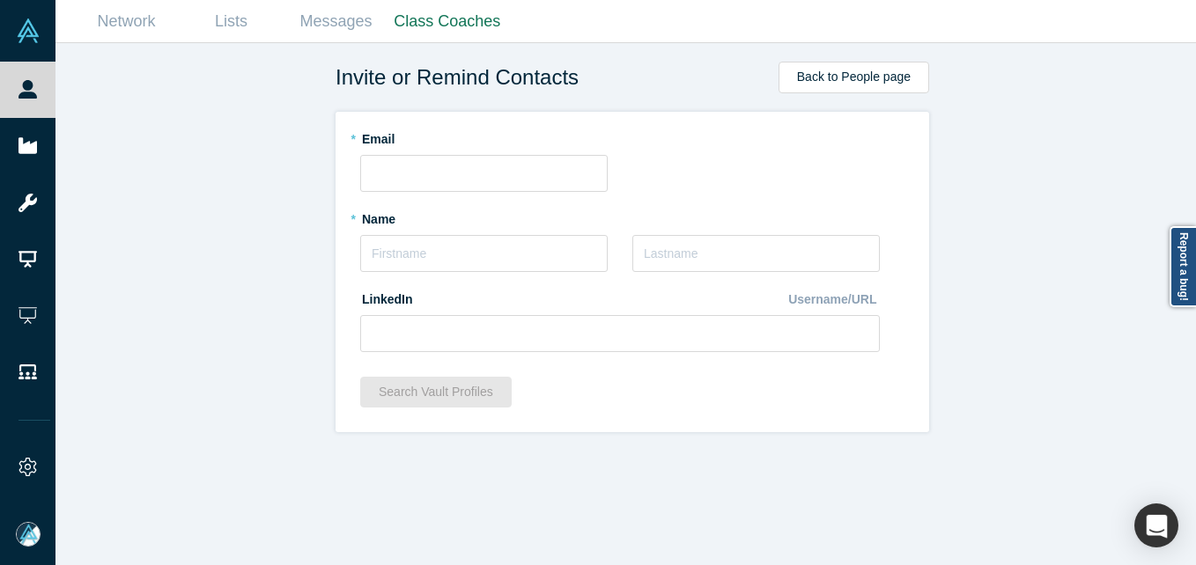
scroll to position [0, 0]
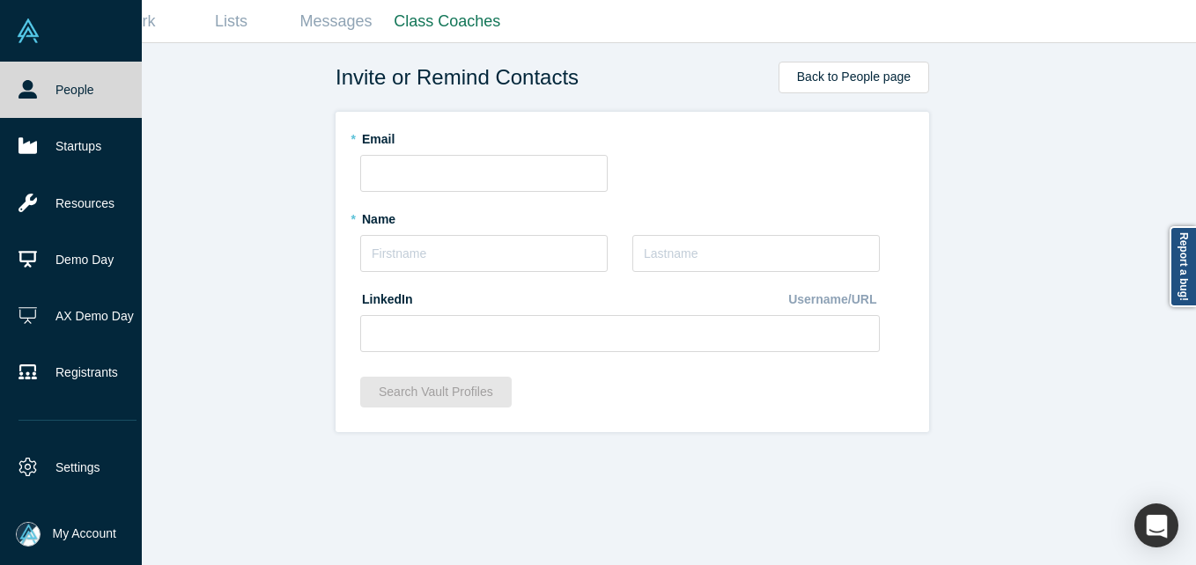
click at [55, 90] on link "People" at bounding box center [77, 90] width 155 height 56
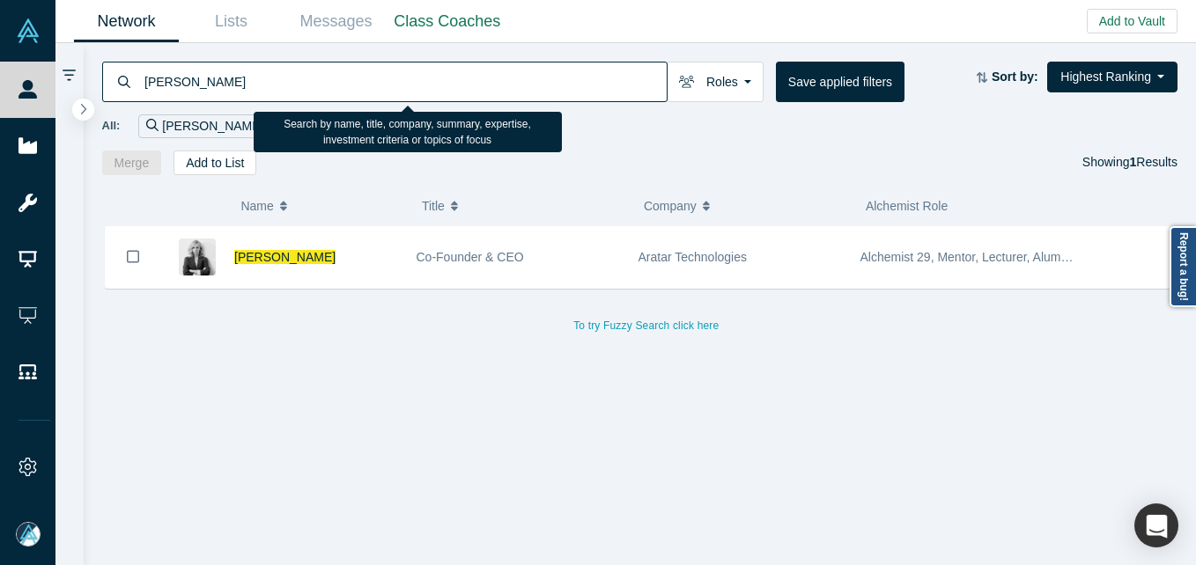
click at [257, 81] on input "[PERSON_NAME]" at bounding box center [405, 81] width 524 height 41
paste input "[PERSON_NAME]"
click at [257, 81] on input "[PERSON_NAME]" at bounding box center [405, 81] width 524 height 41
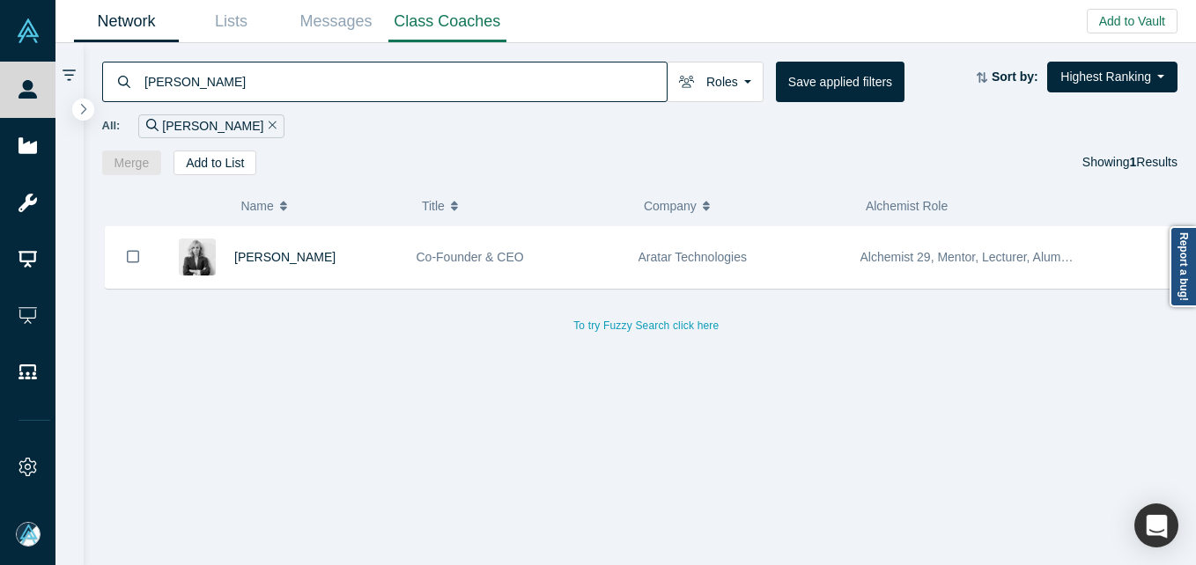
type input "[PERSON_NAME]"
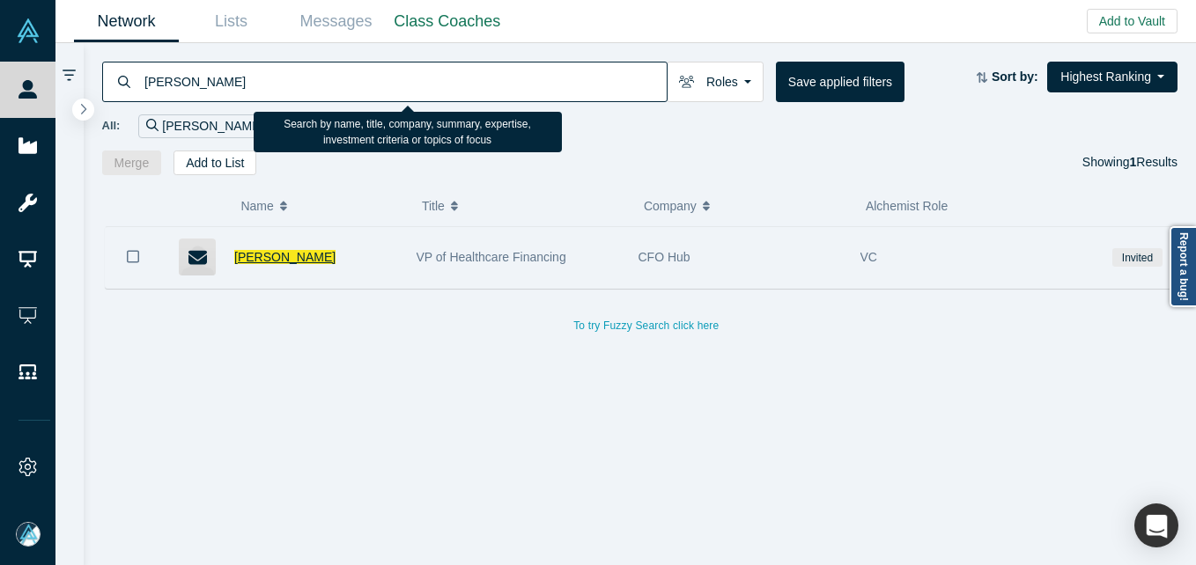
click at [295, 252] on span "[PERSON_NAME]" at bounding box center [284, 257] width 101 height 14
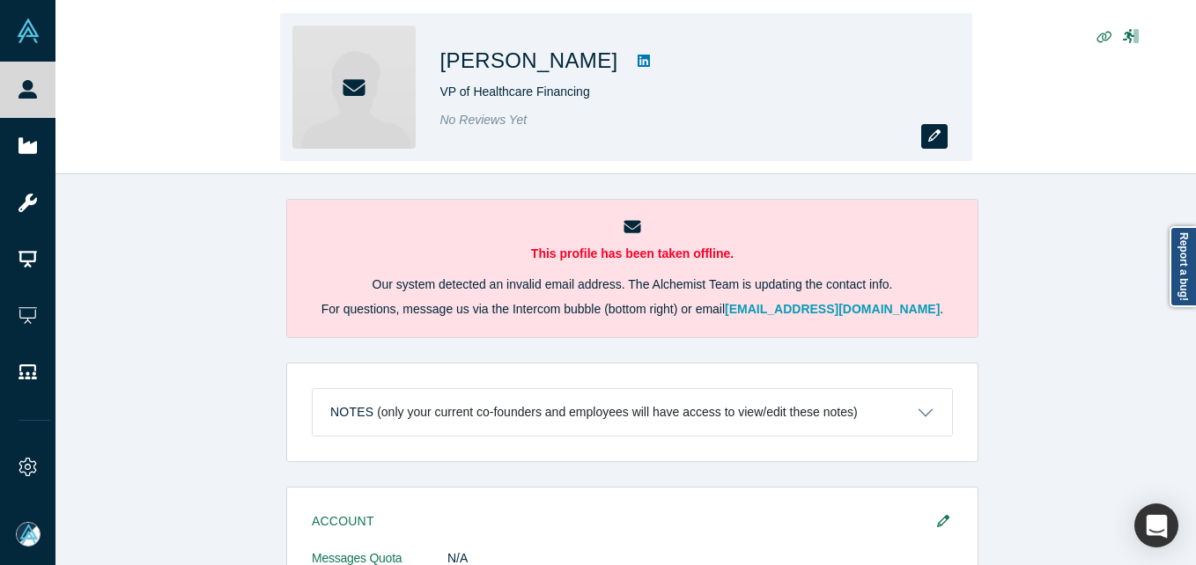
click at [924, 133] on button "button" at bounding box center [934, 136] width 26 height 25
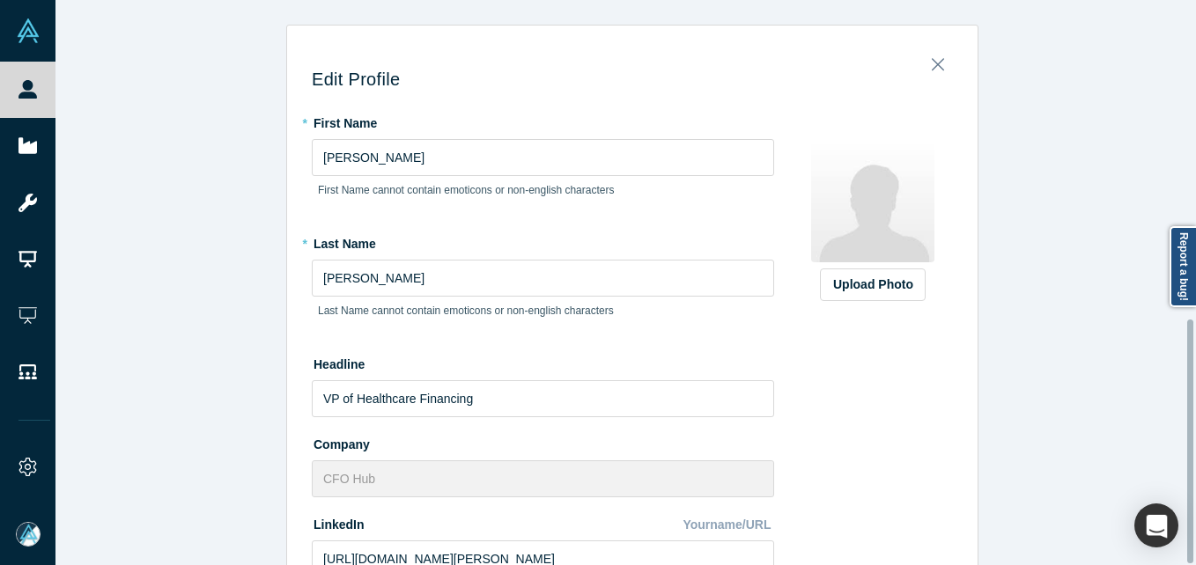
scroll to position [741, 0]
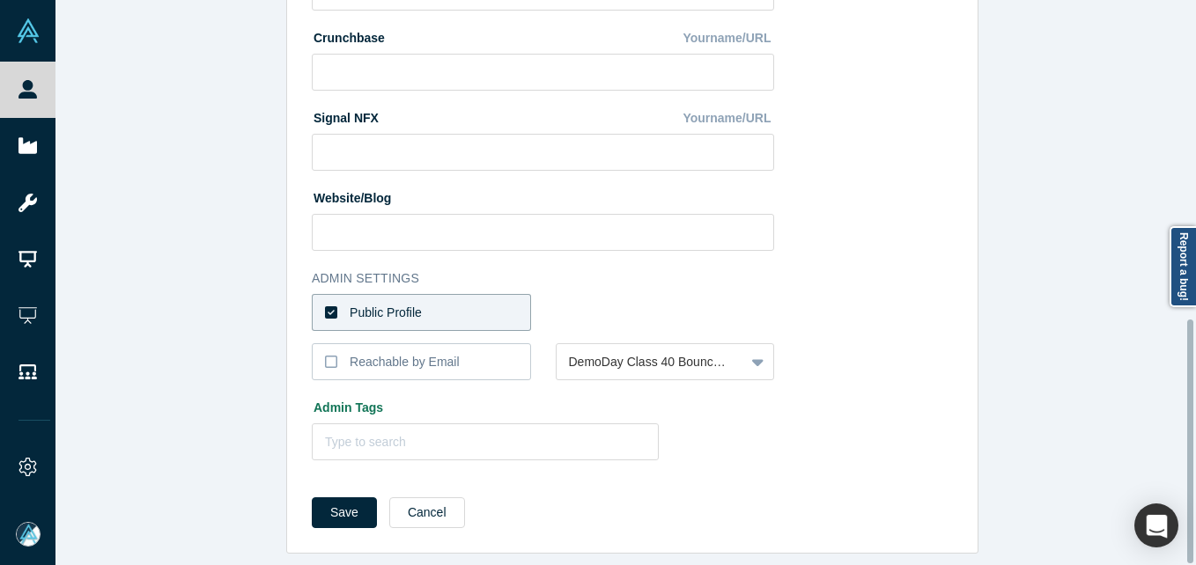
click at [458, 294] on label "Public Profile" at bounding box center [421, 312] width 219 height 37
click at [0, 0] on input "Public Profile" at bounding box center [0, 0] width 0 height 0
click at [609, 304] on div at bounding box center [651, 313] width 164 height 22
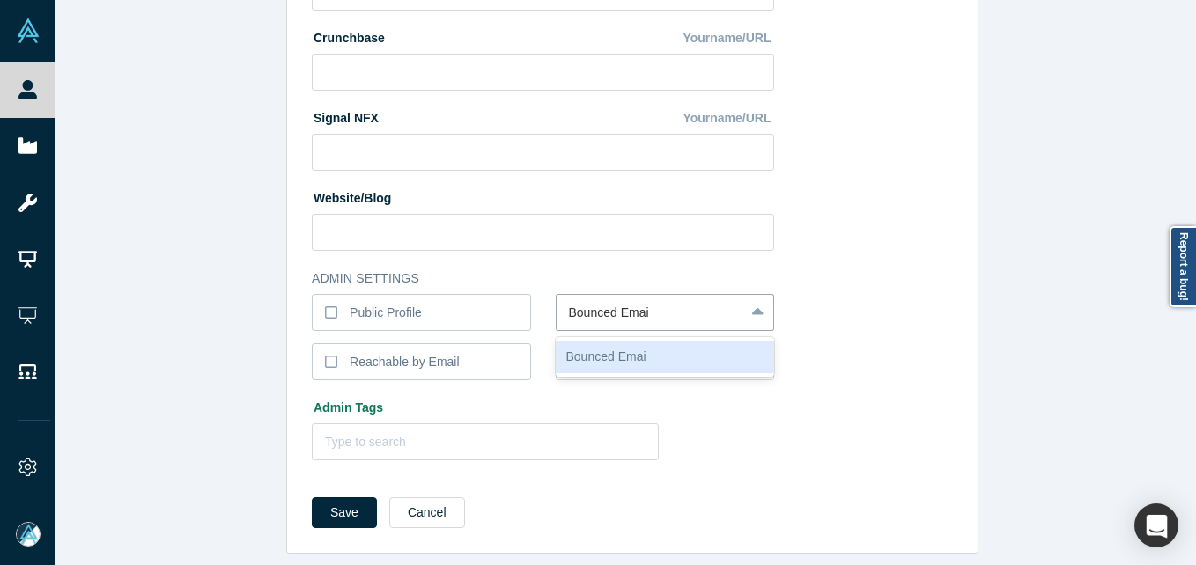
type input "Bounced Email"
click at [312, 498] on button "Save" at bounding box center [344, 513] width 65 height 31
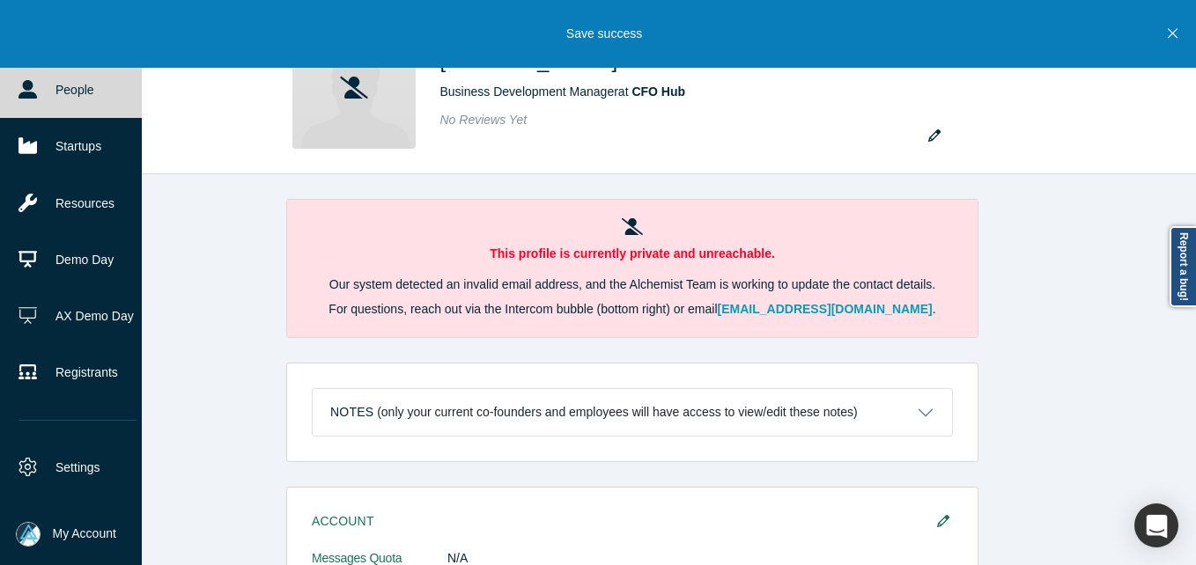
click at [29, 84] on icon at bounding box center [27, 89] width 18 height 18
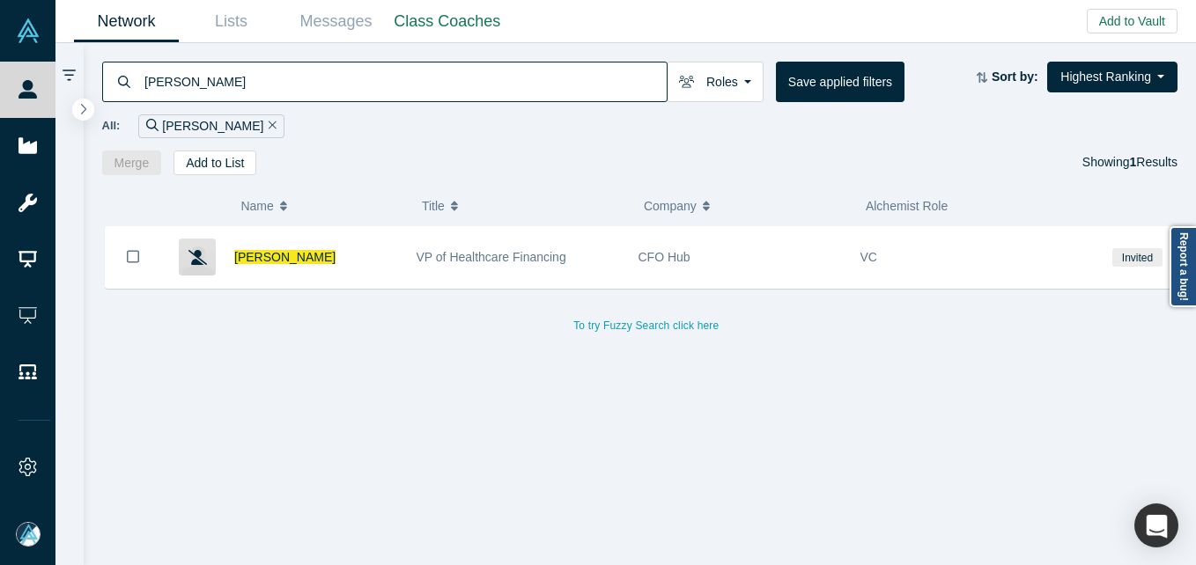
click at [339, 74] on input "[PERSON_NAME]" at bounding box center [405, 81] width 524 height 41
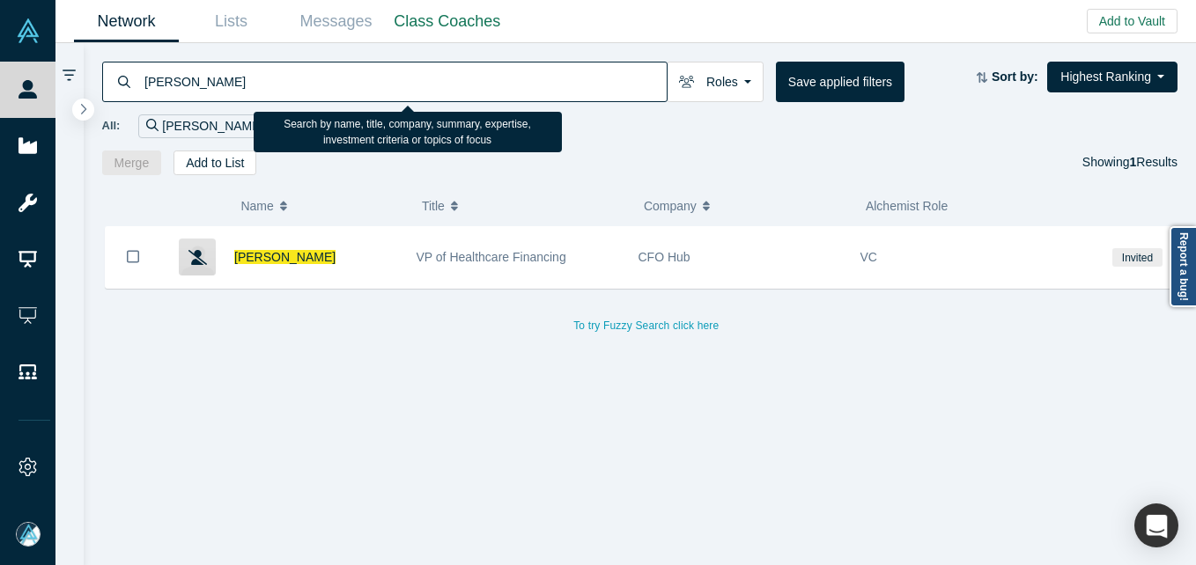
click at [339, 74] on input "[PERSON_NAME]" at bounding box center [405, 81] width 524 height 41
paste input "[PERSON_NAME]"
type input "[PERSON_NAME]"
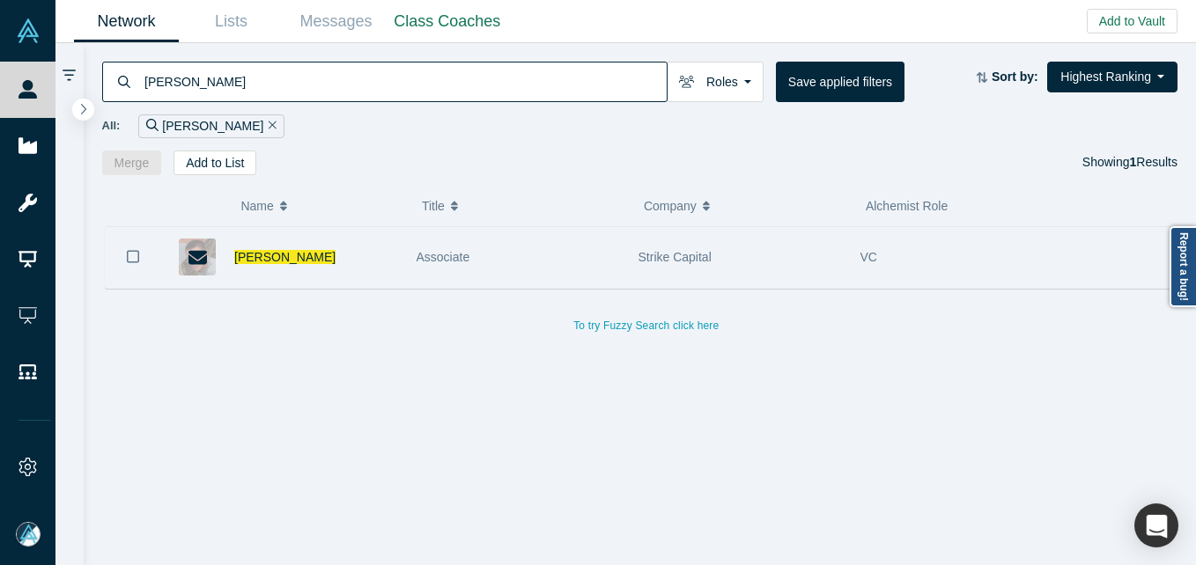
click at [284, 272] on div "[PERSON_NAME]" at bounding box center [316, 257] width 164 height 61
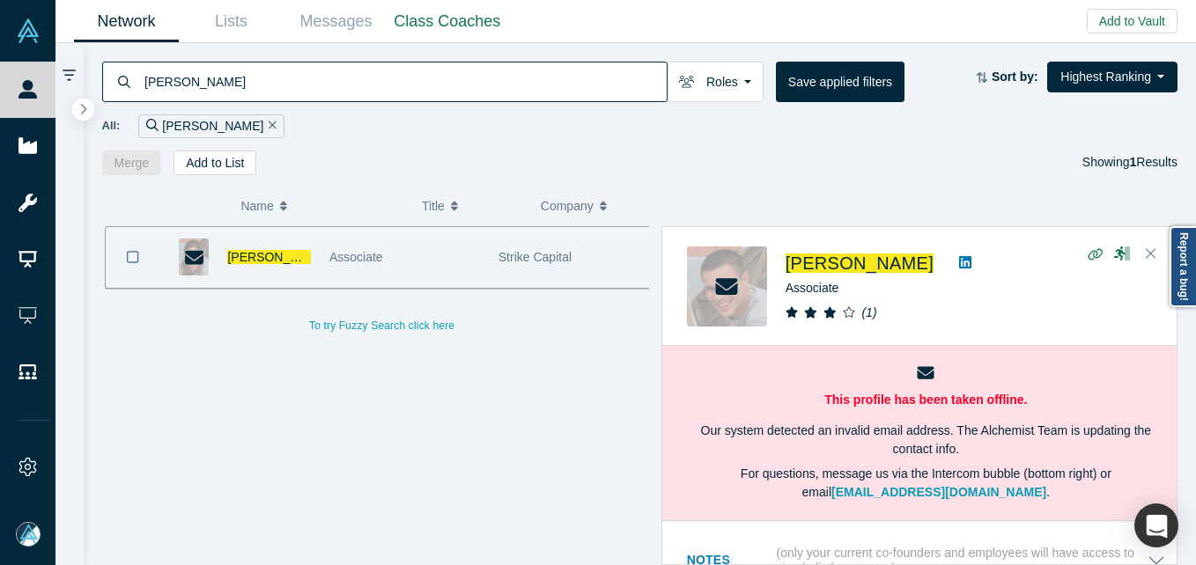
click at [282, 243] on div "[PERSON_NAME]" at bounding box center [268, 257] width 83 height 61
click at [274, 253] on span "[PERSON_NAME]" at bounding box center [277, 257] width 101 height 14
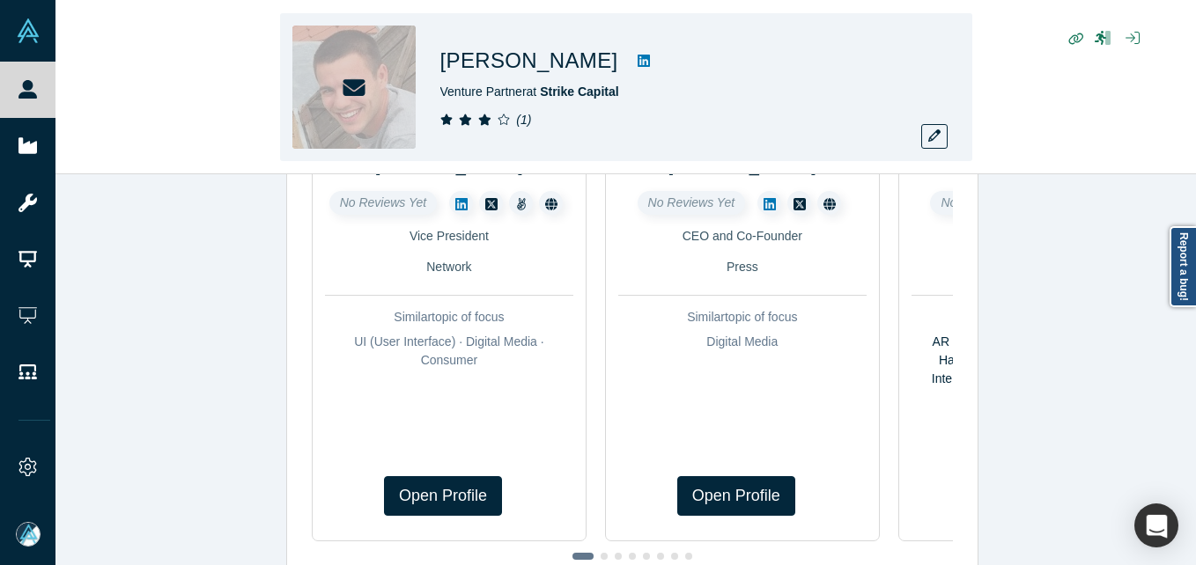
scroll to position [1300, 0]
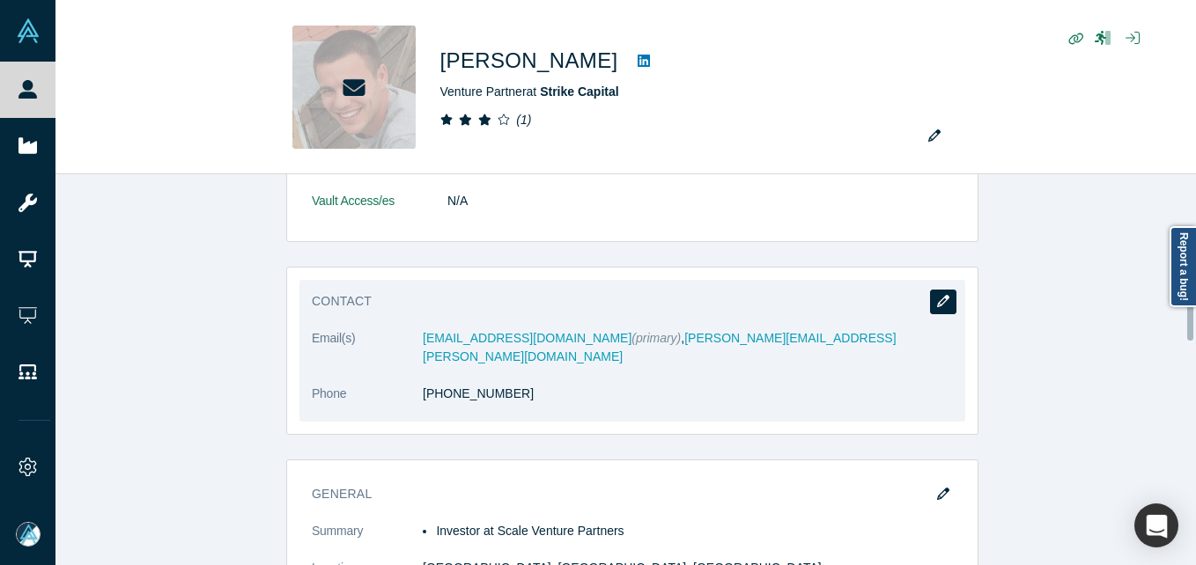
click at [941, 295] on icon "button" at bounding box center [943, 301] width 12 height 12
select select "US"
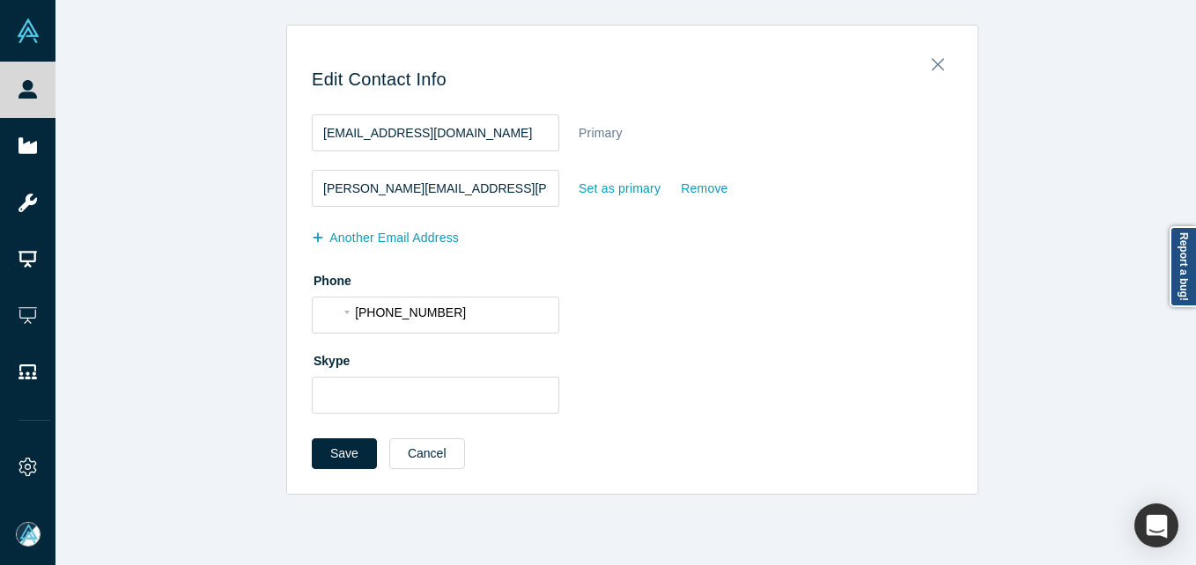
scroll to position [0, 0]
drag, startPoint x: 614, startPoint y: 182, endPoint x: 422, endPoint y: 373, distance: 270.3
click at [422, 373] on fieldset "[EMAIL_ADDRESS][DOMAIN_NAME] Primary [PERSON_NAME][EMAIL_ADDRESS][PERSON_NAME][…" at bounding box center [632, 267] width 641 height 318
click at [614, 191] on div "Set as primary" at bounding box center [620, 189] width 84 height 31
click at [0, 0] on input "Set as primary" at bounding box center [0, 0] width 0 height 0
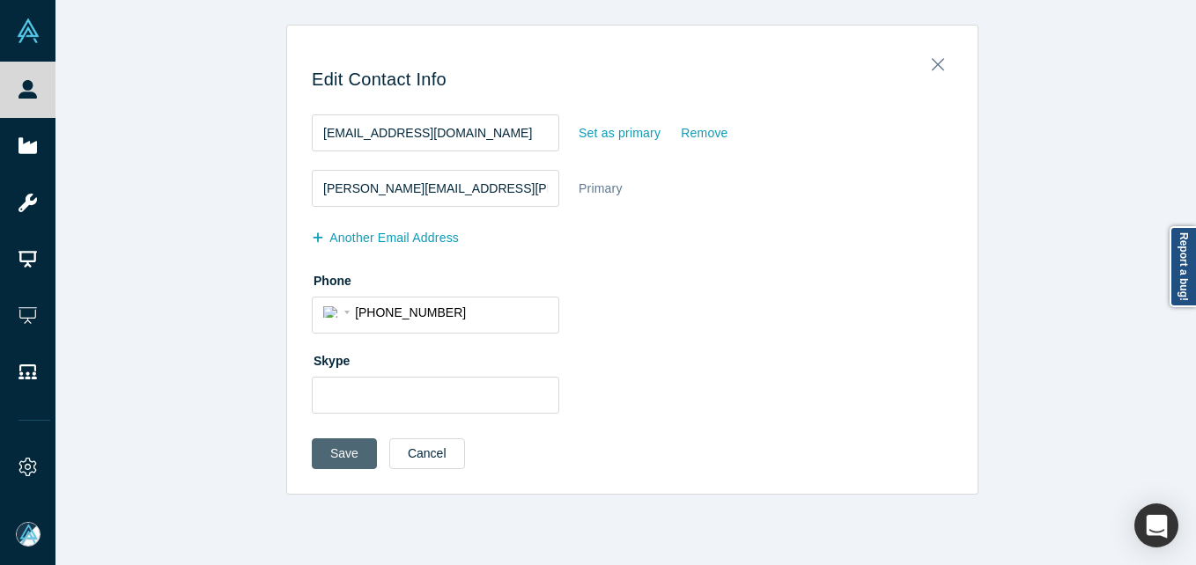
click at [336, 457] on button "Save" at bounding box center [344, 454] width 65 height 31
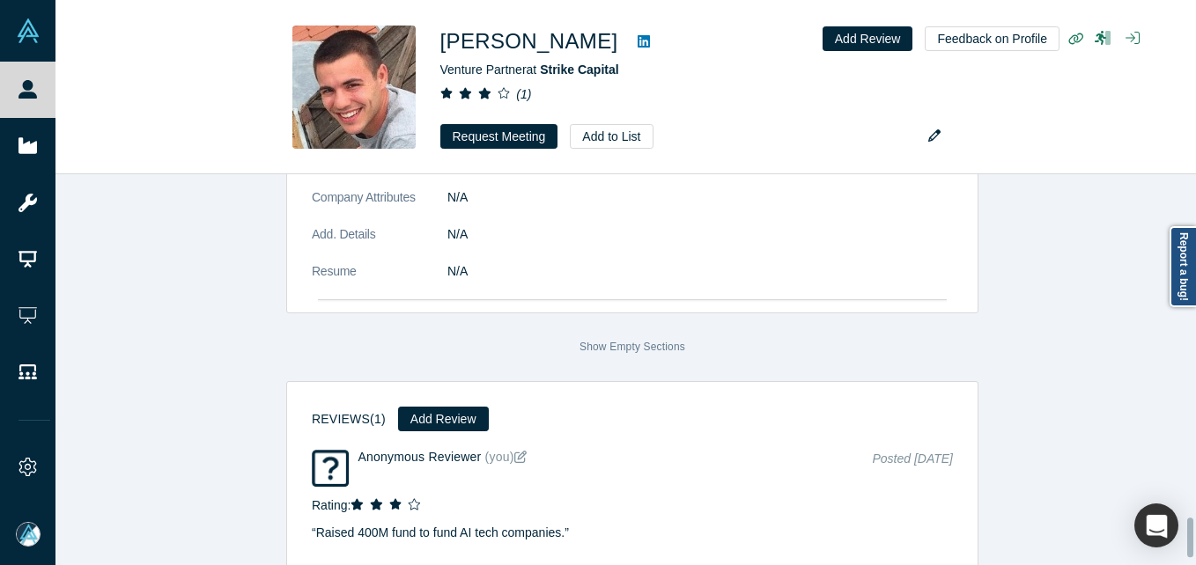
scroll to position [3441, 0]
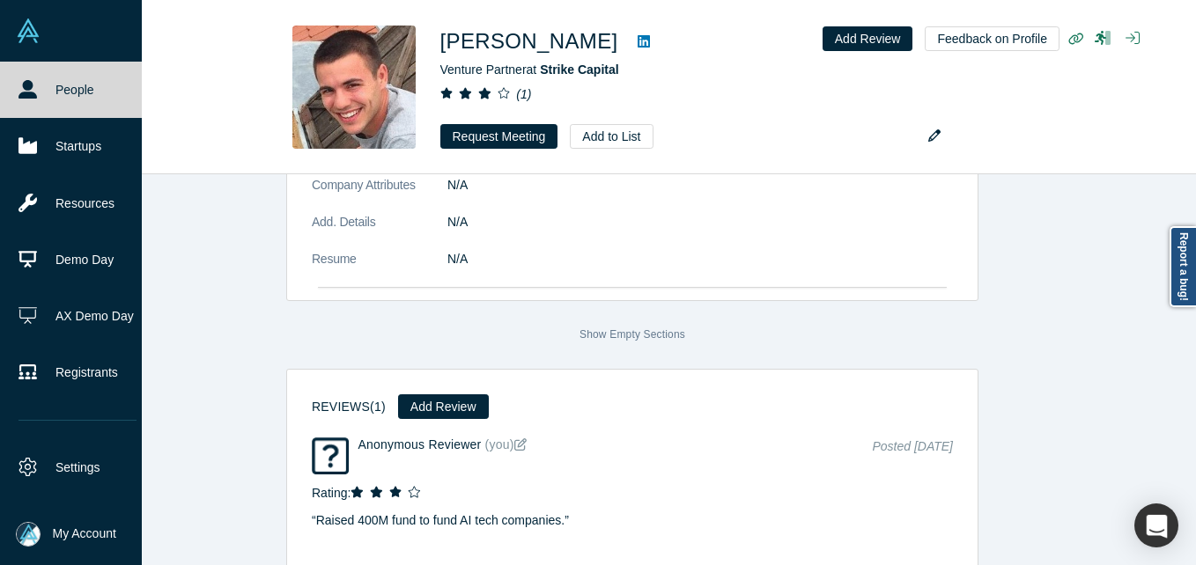
drag, startPoint x: 32, startPoint y: 92, endPoint x: 109, endPoint y: 7, distance: 114.7
click at [32, 92] on icon at bounding box center [27, 89] width 18 height 18
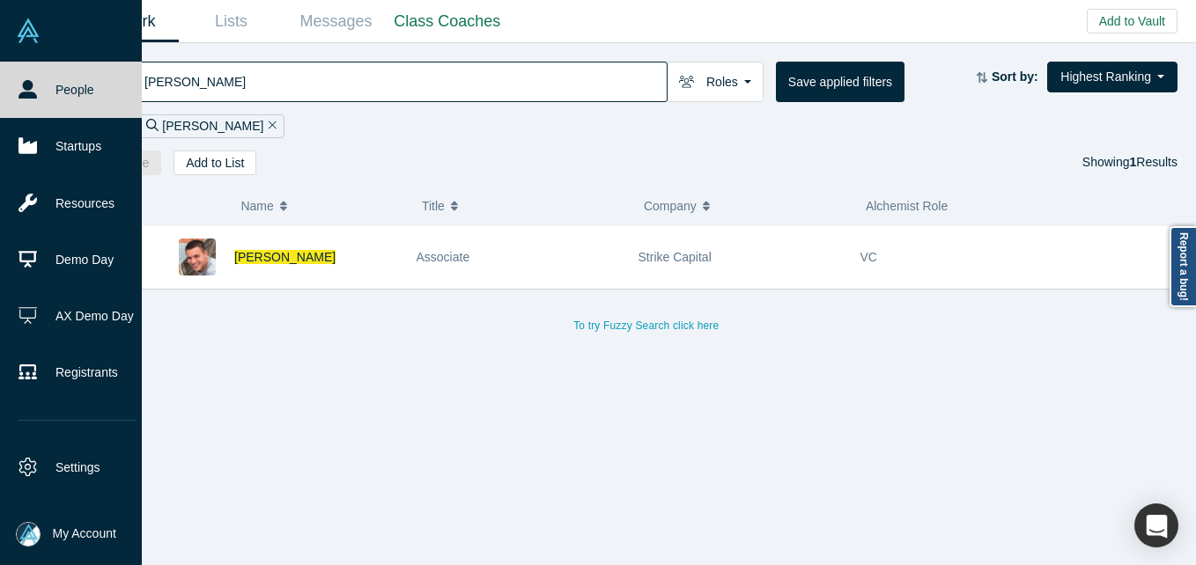
click at [56, 533] on span "My Account" at bounding box center [84, 534] width 63 height 18
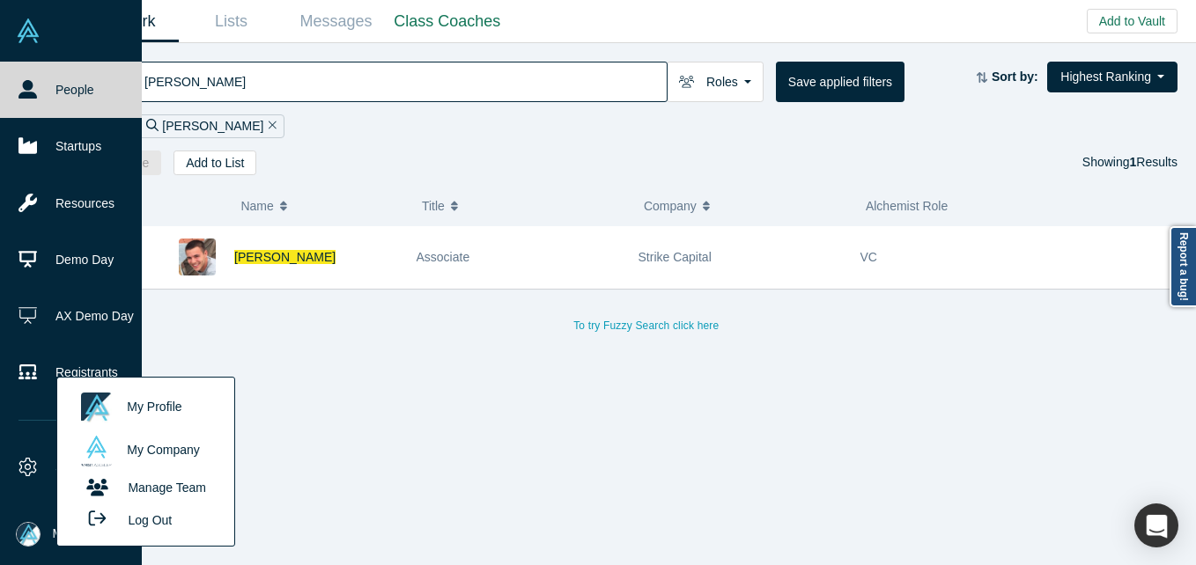
drag, startPoint x: 136, startPoint y: 525, endPoint x: 142, endPoint y: 536, distance: 12.2
click at [137, 523] on button "Log Out" at bounding box center [125, 520] width 106 height 33
